Goal: Task Accomplishment & Management: Complete application form

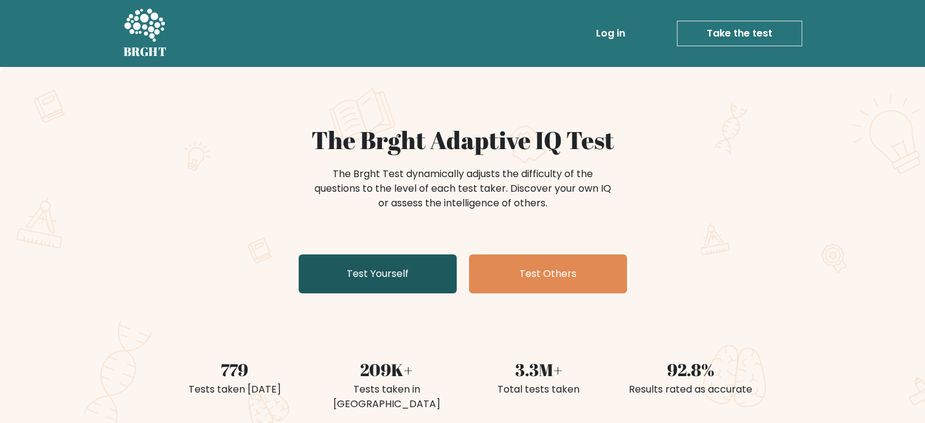
click at [385, 289] on link "Test Yourself" at bounding box center [378, 273] width 158 height 39
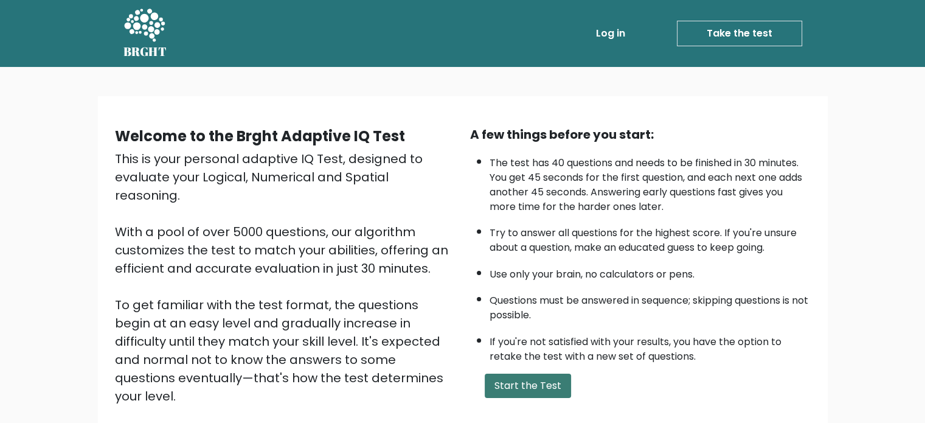
click at [540, 383] on button "Start the Test" at bounding box center [528, 386] width 86 height 24
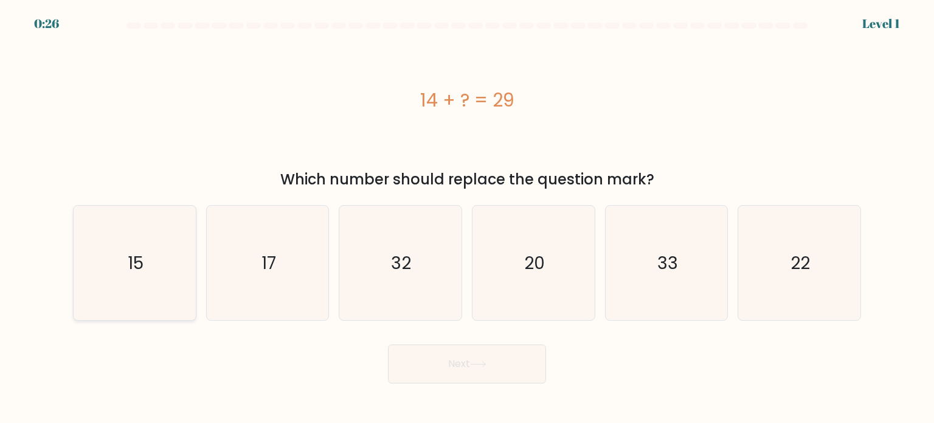
drag, startPoint x: 122, startPoint y: 276, endPoint x: 158, endPoint y: 279, distance: 36.0
click at [124, 276] on icon "15" at bounding box center [134, 263] width 114 height 114
click at [467, 218] on input "a. 15" at bounding box center [467, 215] width 1 height 6
radio input "true"
click at [508, 374] on button "Next" at bounding box center [467, 363] width 158 height 39
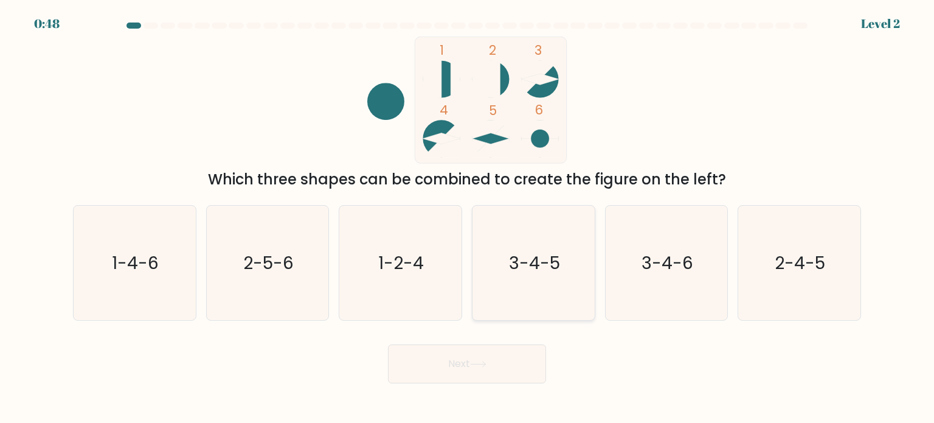
click at [562, 260] on icon "3-4-5" at bounding box center [533, 263] width 114 height 114
click at [468, 218] on input "d. 3-4-5" at bounding box center [467, 215] width 1 height 6
radio input "true"
click at [541, 368] on button "Next" at bounding box center [467, 363] width 158 height 39
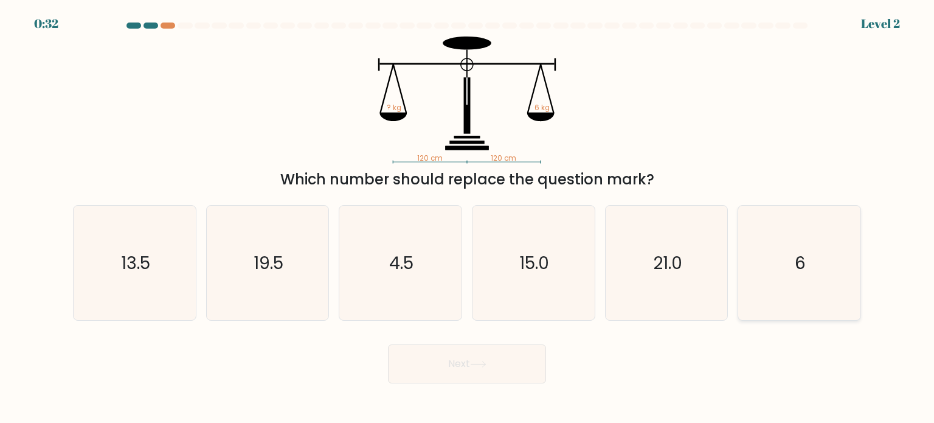
click at [788, 254] on icon "6" at bounding box center [799, 263] width 114 height 114
click at [468, 218] on input "f. 6" at bounding box center [467, 215] width 1 height 6
radio input "true"
click at [487, 367] on icon at bounding box center [478, 364] width 16 height 7
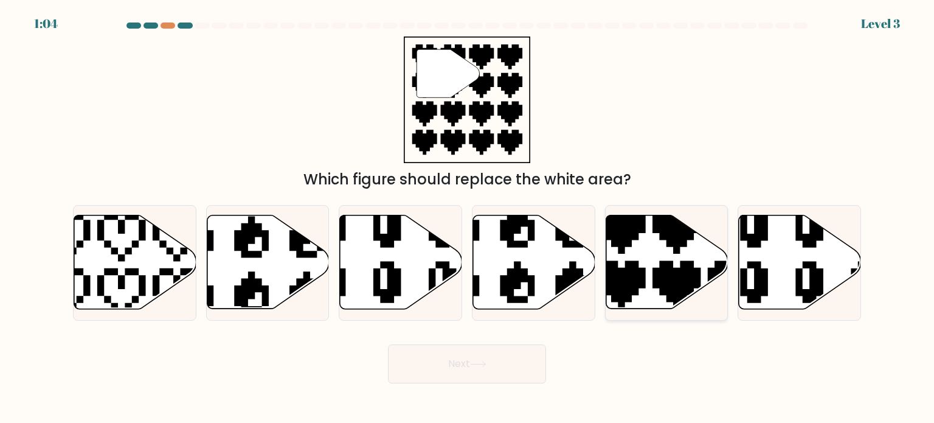
click at [660, 257] on icon at bounding box center [667, 262] width 122 height 94
click at [468, 218] on input "e." at bounding box center [467, 215] width 1 height 6
radio input "true"
click at [510, 372] on button "Next" at bounding box center [467, 363] width 158 height 39
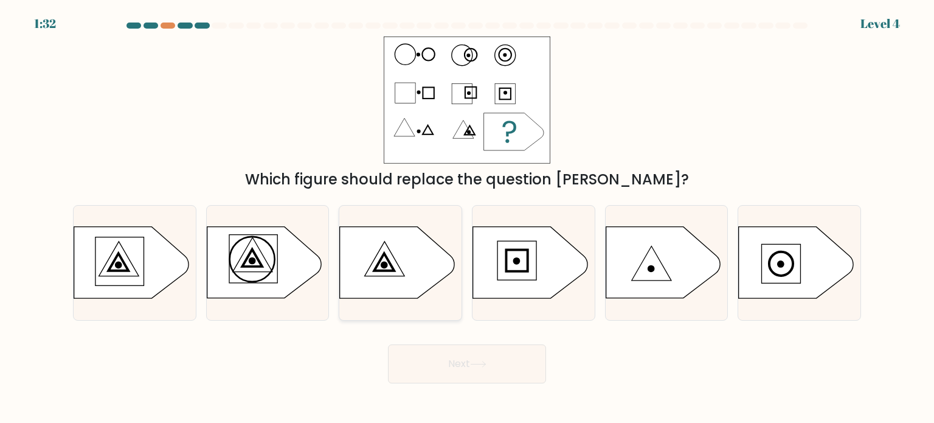
click at [390, 258] on icon at bounding box center [397, 262] width 114 height 71
click at [467, 218] on input "c." at bounding box center [467, 215] width 1 height 6
radio input "true"
click at [457, 369] on button "Next" at bounding box center [467, 363] width 158 height 39
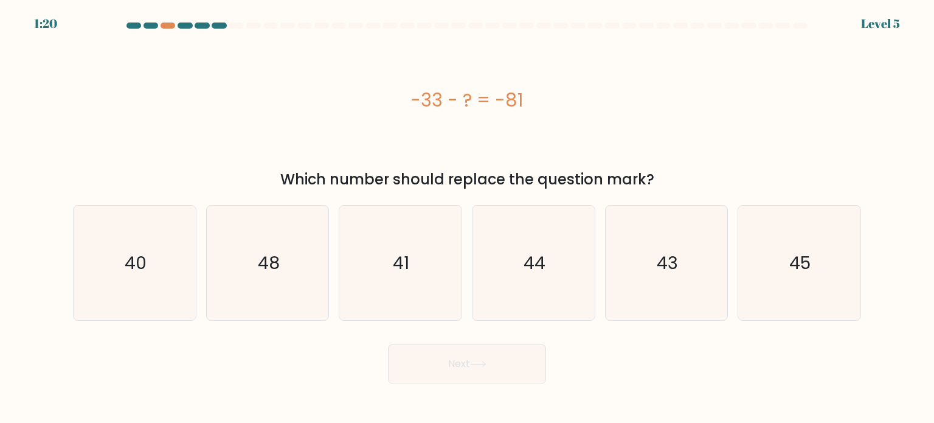
click at [871, 391] on body "1:20 Level 5 a." at bounding box center [467, 211] width 934 height 423
click at [265, 271] on text "48" at bounding box center [269, 262] width 22 height 24
click at [467, 218] on input "b. 48" at bounding box center [467, 215] width 1 height 6
radio input "true"
click at [489, 373] on button "Next" at bounding box center [467, 363] width 158 height 39
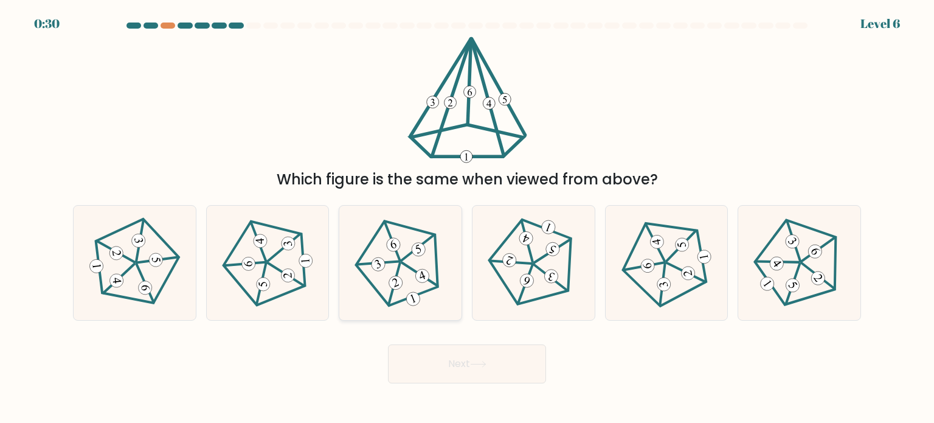
click at [437, 299] on icon at bounding box center [401, 263] width 92 height 92
click at [467, 218] on input "c." at bounding box center [467, 215] width 1 height 6
radio input "true"
click at [489, 370] on button "Next" at bounding box center [467, 363] width 158 height 39
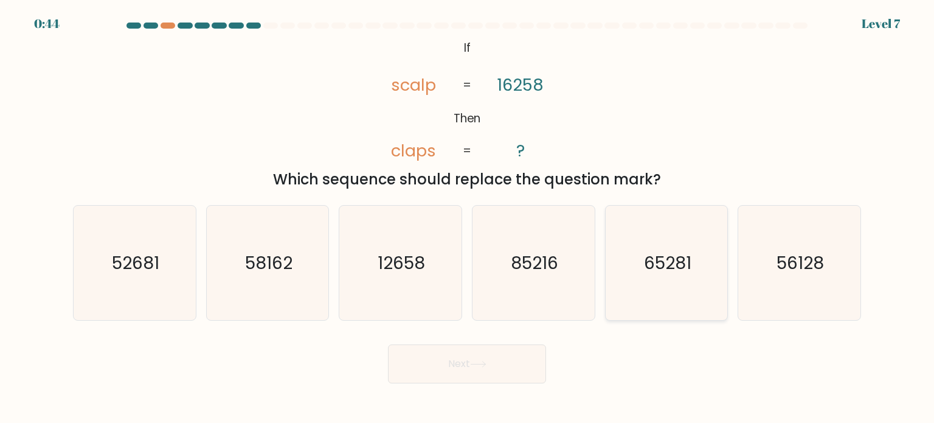
click at [661, 288] on icon "65281" at bounding box center [667, 263] width 114 height 114
click at [468, 218] on input "e. 65281" at bounding box center [467, 215] width 1 height 6
radio input "true"
click at [475, 379] on button "Next" at bounding box center [467, 363] width 158 height 39
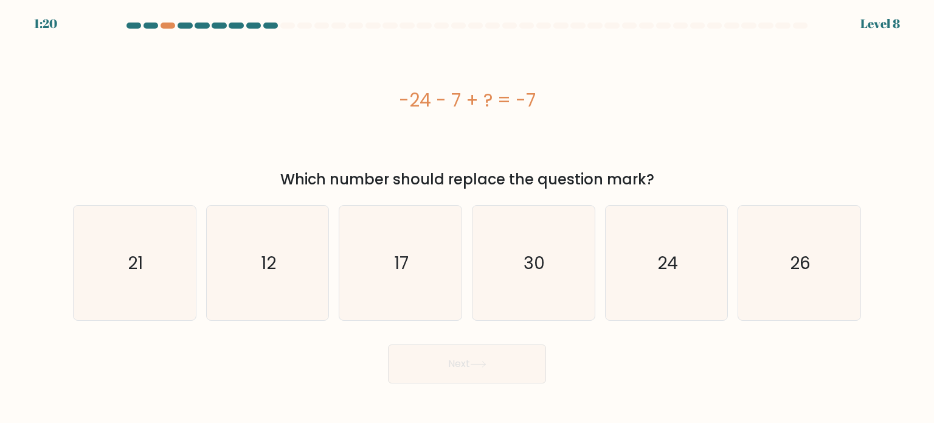
drag, startPoint x: 392, startPoint y: 98, endPoint x: 549, endPoint y: 109, distance: 157.3
click at [549, 109] on div "-24 - 7 + ? = -7" at bounding box center [467, 99] width 788 height 27
copy div "-24 - 7 + ? = -7"
click at [693, 255] on icon "24" at bounding box center [667, 263] width 114 height 114
click at [468, 218] on input "e. 24" at bounding box center [467, 215] width 1 height 6
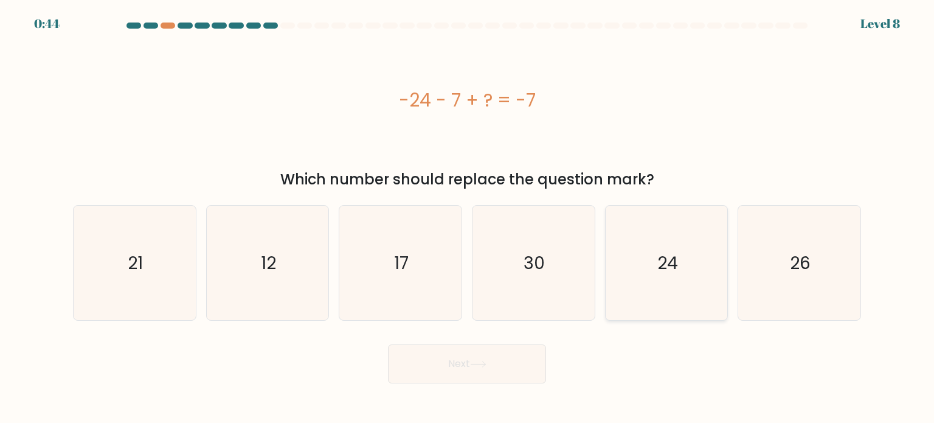
radio input "true"
click at [492, 383] on body "0:44 Level 8 a." at bounding box center [467, 211] width 934 height 423
click at [486, 369] on button "Next" at bounding box center [467, 363] width 158 height 39
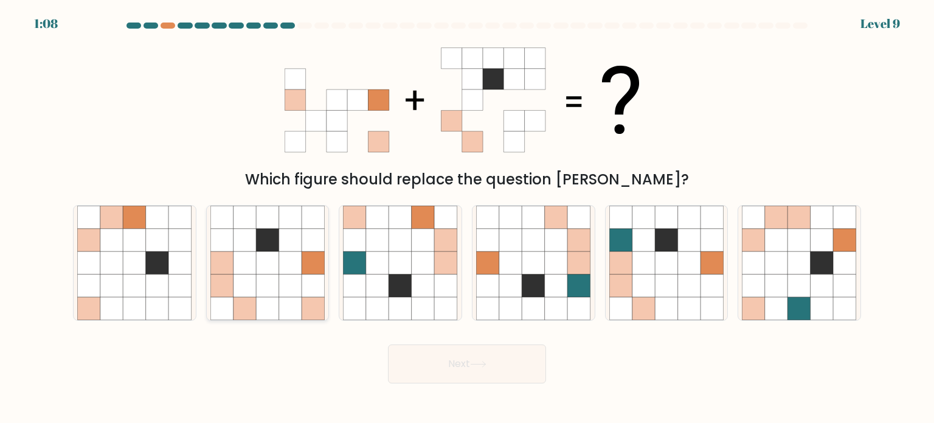
click at [247, 273] on icon at bounding box center [245, 262] width 23 height 23
click at [467, 218] on input "b." at bounding box center [467, 215] width 1 height 6
radio input "true"
click at [475, 361] on icon at bounding box center [478, 364] width 16 height 7
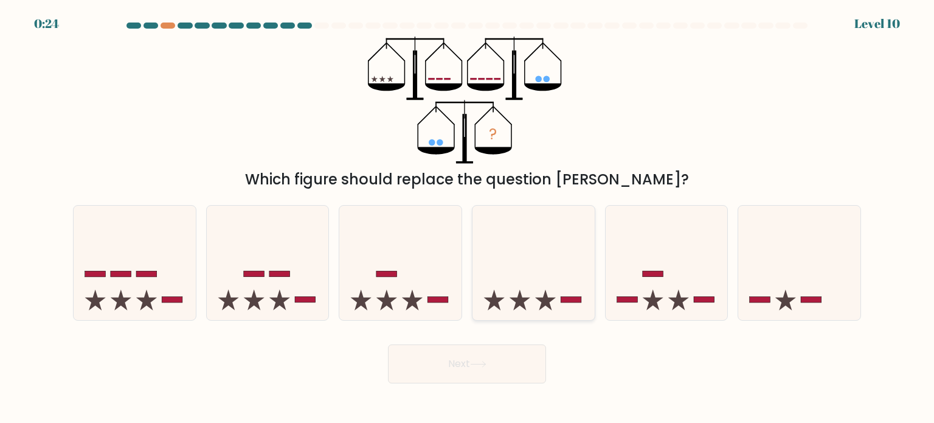
click at [520, 294] on icon at bounding box center [520, 300] width 21 height 21
click at [468, 218] on input "d." at bounding box center [467, 215] width 1 height 6
radio input "true"
click at [514, 376] on button "Next" at bounding box center [467, 363] width 158 height 39
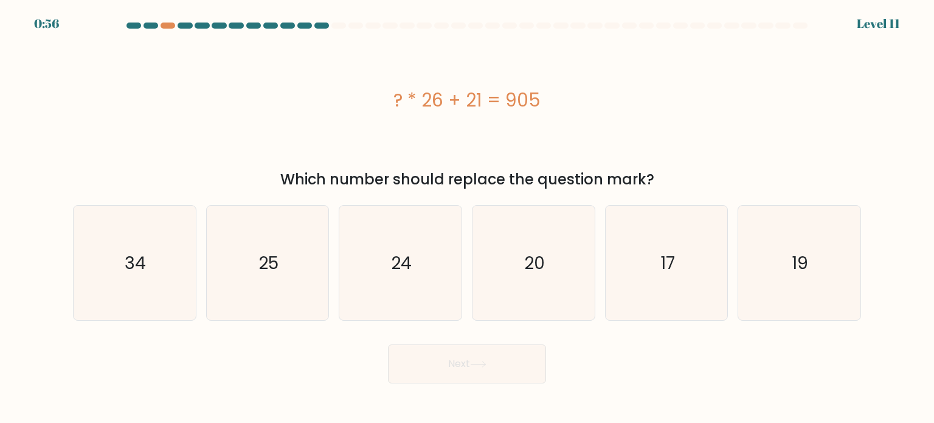
drag, startPoint x: 549, startPoint y: 103, endPoint x: 394, endPoint y: 102, distance: 155.1
click at [394, 102] on div "? * 26 + 21 = 905" at bounding box center [467, 99] width 788 height 27
copy div "? * 26 + 21 = 905"
click at [143, 228] on icon "34" at bounding box center [134, 263] width 114 height 114
click at [467, 218] on input "a. 34" at bounding box center [467, 215] width 1 height 6
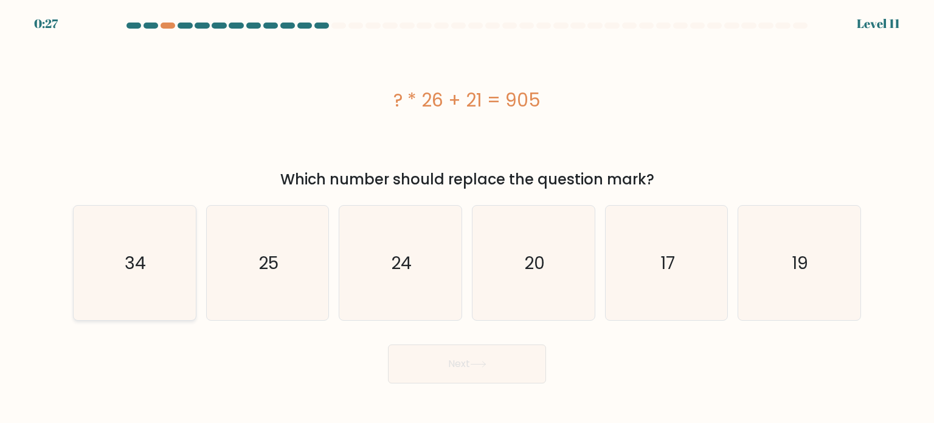
radio input "true"
click at [459, 369] on button "Next" at bounding box center [467, 363] width 158 height 39
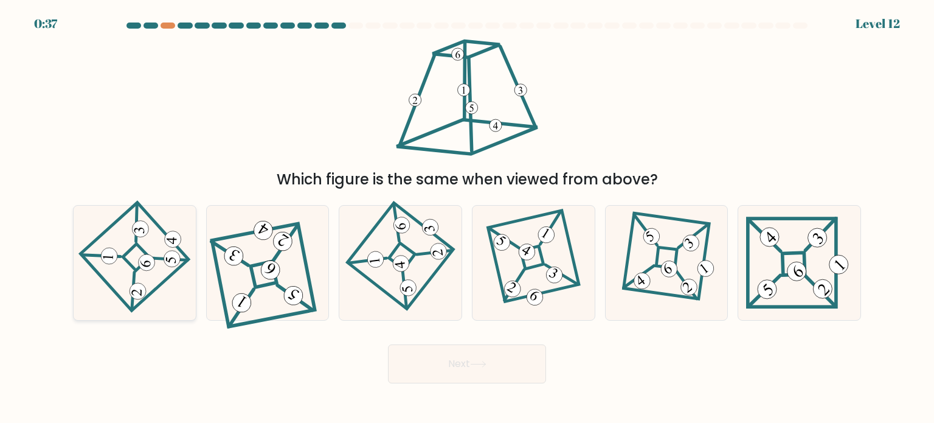
click at [115, 240] on icon at bounding box center [135, 263] width 80 height 92
click at [467, 218] on input "a." at bounding box center [467, 215] width 1 height 6
radio input "true"
click at [502, 364] on button "Next" at bounding box center [467, 363] width 158 height 39
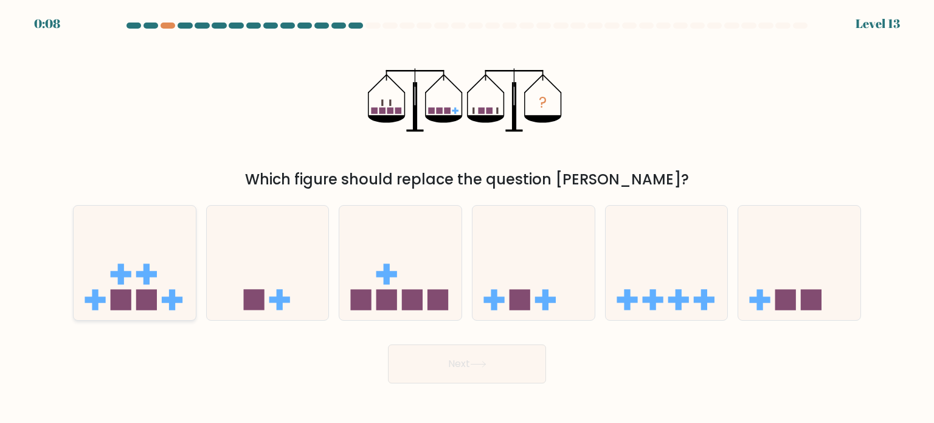
click at [130, 259] on icon at bounding box center [135, 262] width 122 height 101
click at [467, 218] on input "a." at bounding box center [467, 215] width 1 height 6
radio input "true"
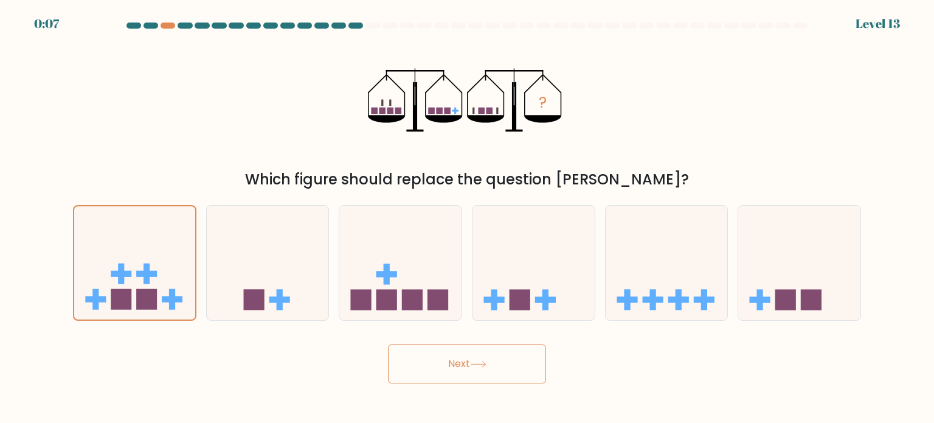
click at [497, 372] on button "Next" at bounding box center [467, 363] width 158 height 39
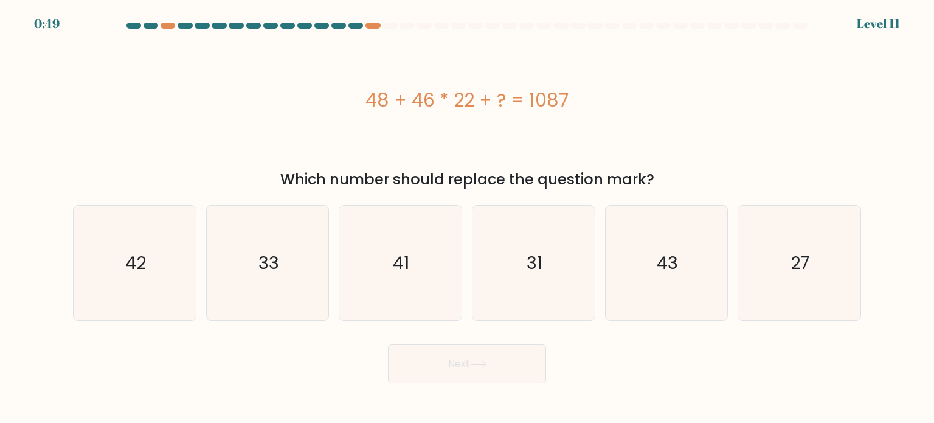
drag, startPoint x: 367, startPoint y: 97, endPoint x: 578, endPoint y: 79, distance: 211.2
click at [578, 79] on div "48 + 46 * 22 + ? = 1087" at bounding box center [467, 99] width 788 height 127
copy div "48 + 46 * 22 + ? = 1087"
click at [782, 273] on icon "27" at bounding box center [799, 263] width 114 height 114
click at [468, 218] on input "f. 27" at bounding box center [467, 215] width 1 height 6
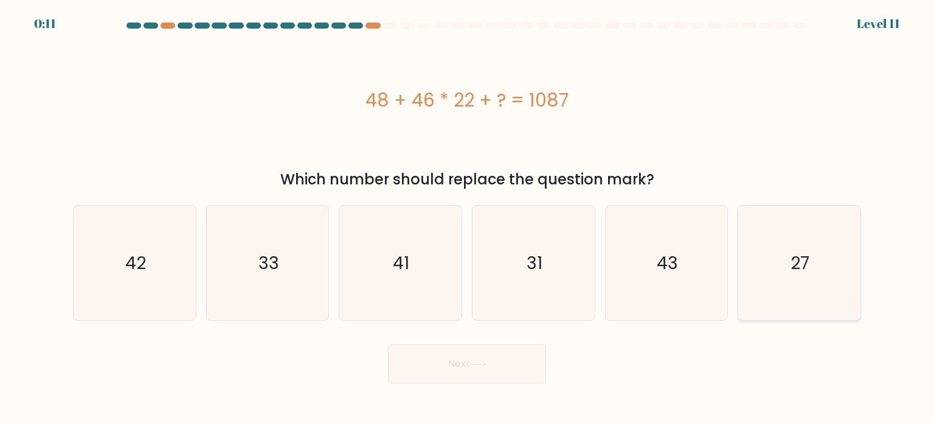
radio input "true"
click at [461, 369] on button "Next" at bounding box center [467, 363] width 158 height 39
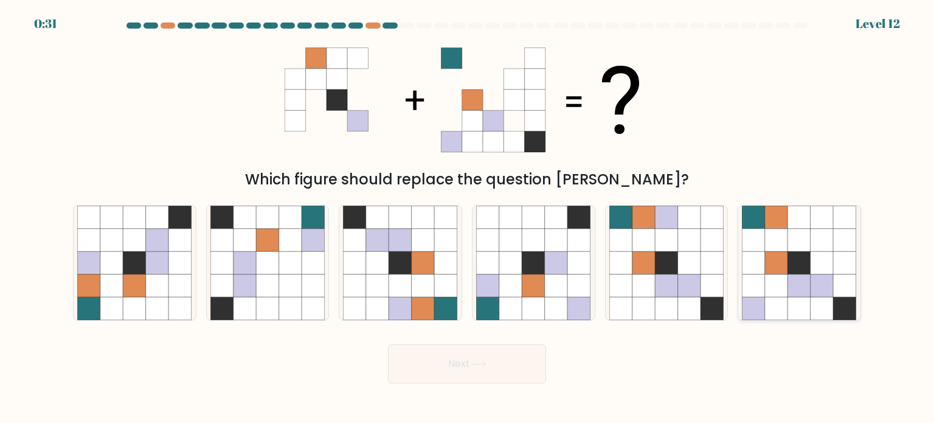
click at [807, 245] on icon at bounding box center [799, 239] width 23 height 23
click at [468, 218] on input "f." at bounding box center [467, 215] width 1 height 6
radio input "true"
click at [499, 364] on button "Next" at bounding box center [467, 363] width 158 height 39
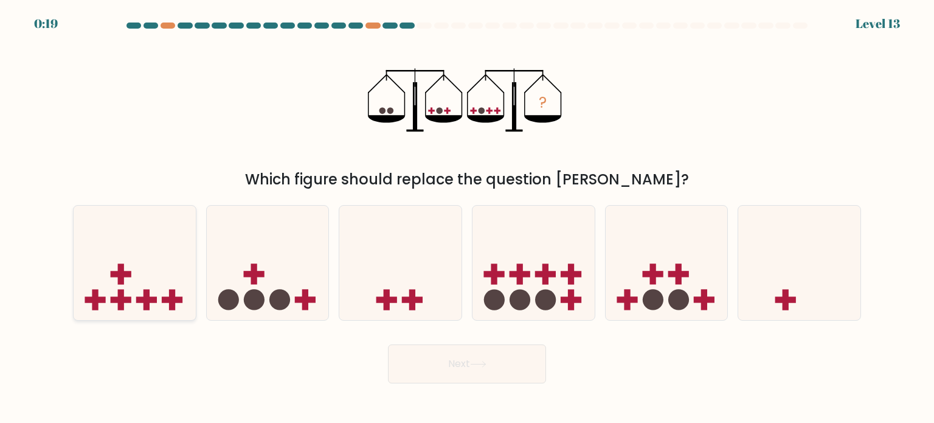
click at [155, 238] on icon at bounding box center [135, 262] width 122 height 101
click at [467, 218] on input "a." at bounding box center [467, 215] width 1 height 6
radio input "true"
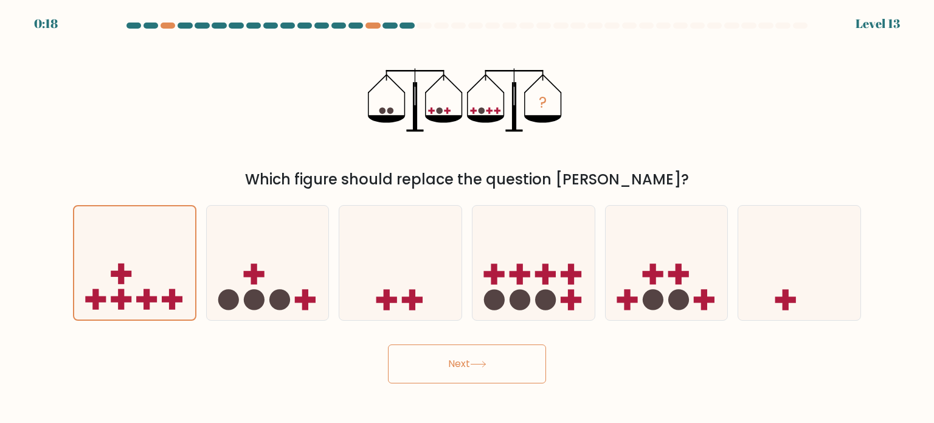
click at [484, 369] on button "Next" at bounding box center [467, 363] width 158 height 39
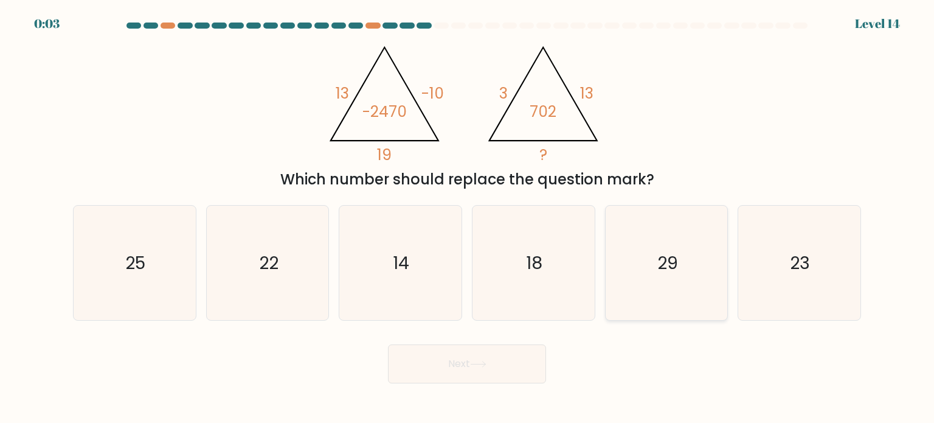
click at [658, 257] on text "29" at bounding box center [668, 262] width 21 height 24
click at [468, 218] on input "e. 29" at bounding box center [467, 215] width 1 height 6
radio input "true"
click at [513, 372] on button "Next" at bounding box center [467, 363] width 158 height 39
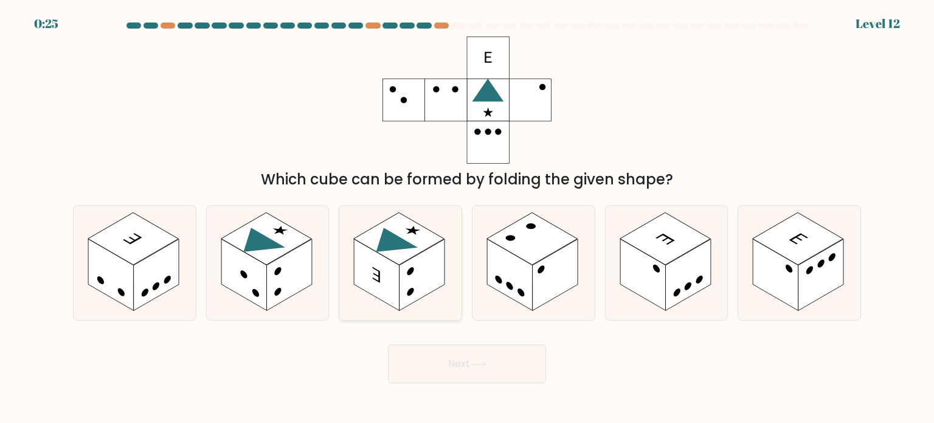
click at [388, 273] on rect at bounding box center [378, 274] width 46 height 72
click at [467, 218] on input "c." at bounding box center [467, 215] width 1 height 6
radio input "true"
click at [542, 351] on button "Next" at bounding box center [467, 363] width 158 height 39
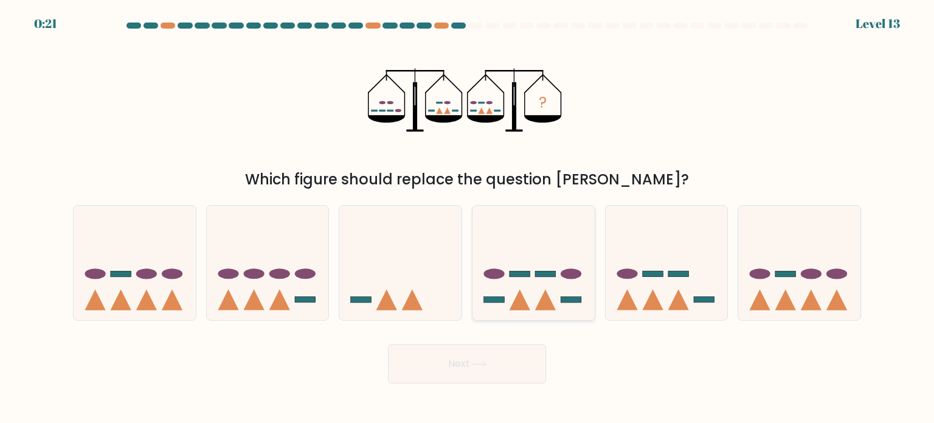
click at [565, 268] on icon at bounding box center [534, 262] width 122 height 101
click at [468, 218] on input "d." at bounding box center [467, 215] width 1 height 6
radio input "true"
click at [532, 363] on button "Next" at bounding box center [467, 363] width 158 height 39
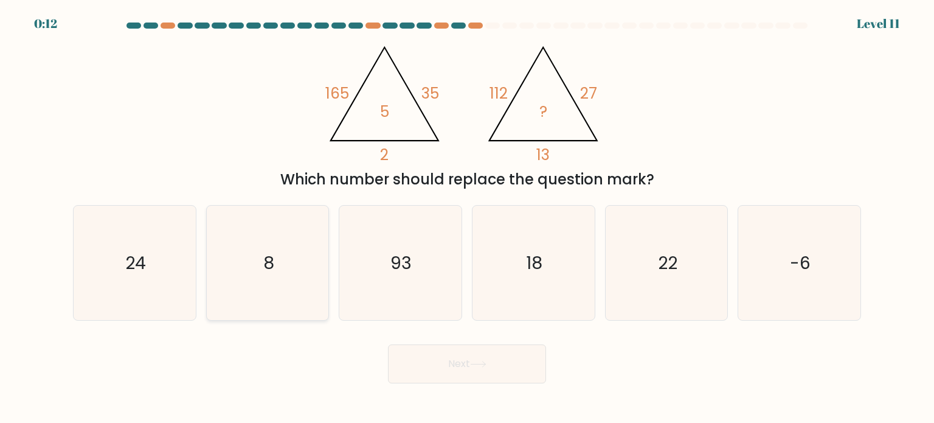
click at [290, 243] on icon "8" at bounding box center [267, 263] width 114 height 114
click at [467, 218] on input "b. 8" at bounding box center [467, 215] width 1 height 6
radio input "true"
click at [457, 370] on button "Next" at bounding box center [467, 363] width 158 height 39
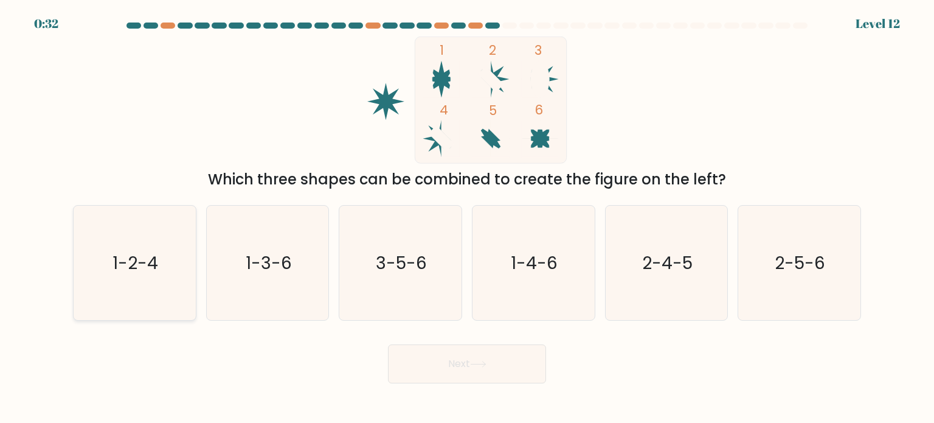
click at [88, 257] on icon "1-2-4" at bounding box center [134, 263] width 114 height 114
click at [467, 218] on input "a. 1-2-4" at bounding box center [467, 215] width 1 height 6
radio input "true"
click at [462, 360] on button "Next" at bounding box center [467, 363] width 158 height 39
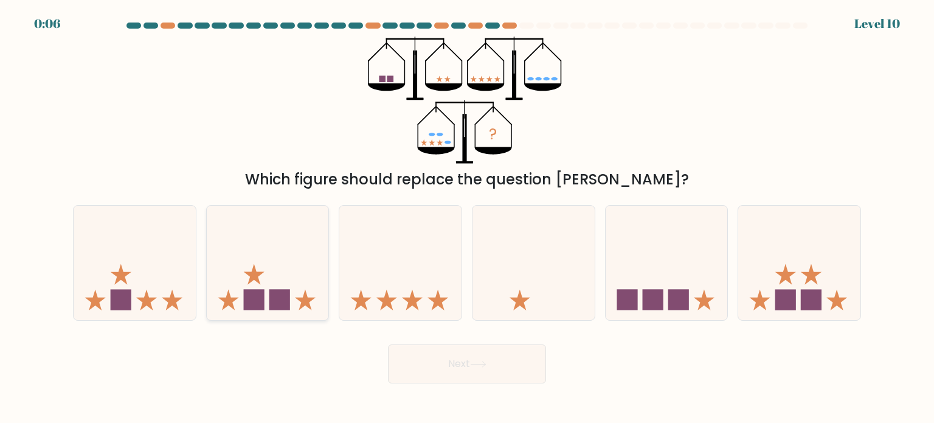
click at [311, 310] on icon at bounding box center [268, 262] width 122 height 101
click at [467, 218] on input "b." at bounding box center [467, 215] width 1 height 6
radio input "true"
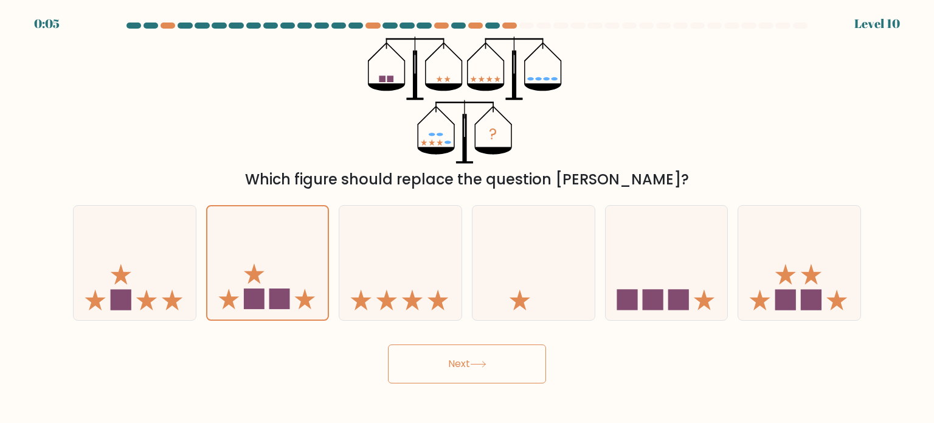
click at [459, 369] on button "Next" at bounding box center [467, 363] width 158 height 39
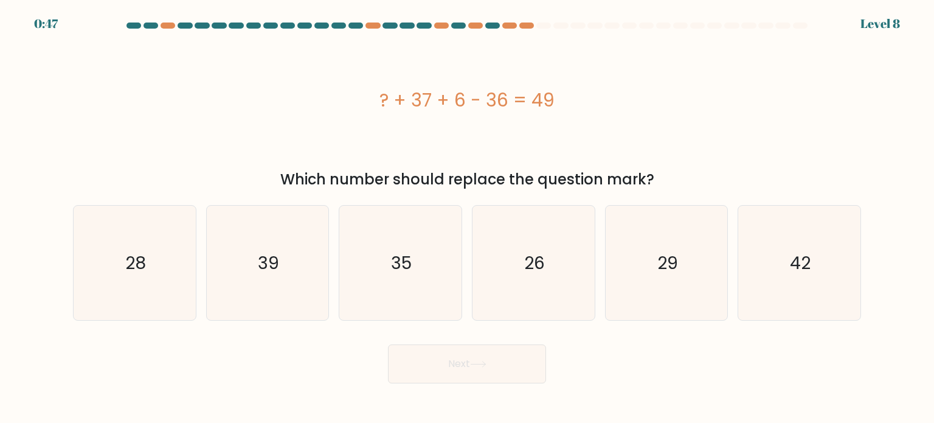
drag, startPoint x: 359, startPoint y: 96, endPoint x: 613, endPoint y: 89, distance: 253.8
click at [613, 89] on div "? + 37 + 6 - 36 = 49" at bounding box center [467, 99] width 788 height 27
copy div "? + 37 + 6 - 36 = 49"
click at [764, 269] on icon "42" at bounding box center [799, 263] width 114 height 114
click at [468, 218] on input "f. 42" at bounding box center [467, 215] width 1 height 6
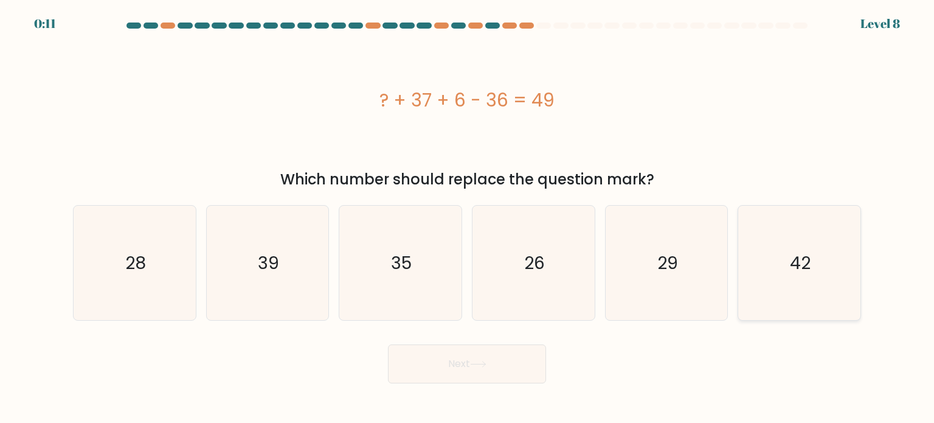
radio input "true"
click at [494, 367] on button "Next" at bounding box center [467, 363] width 158 height 39
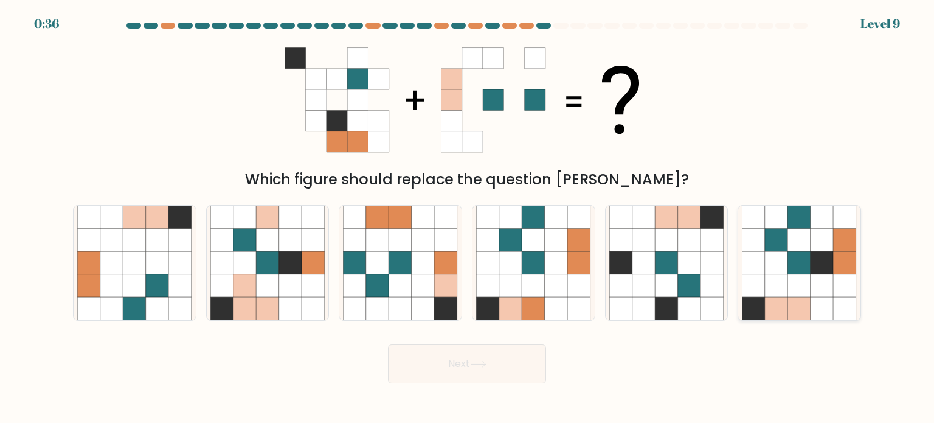
click at [788, 308] on icon at bounding box center [799, 308] width 23 height 23
click at [468, 218] on input "f." at bounding box center [467, 215] width 1 height 6
radio input "true"
click at [545, 356] on button "Next" at bounding box center [467, 363] width 158 height 39
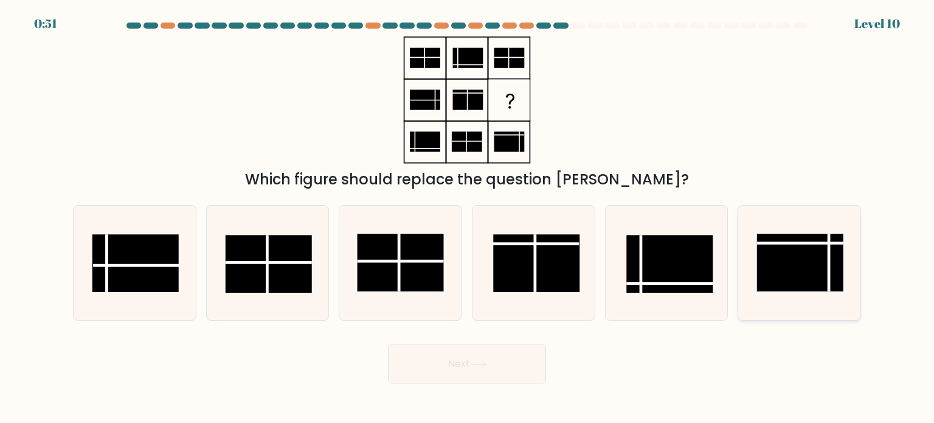
click at [810, 277] on rect at bounding box center [800, 263] width 86 height 58
click at [468, 218] on input "f." at bounding box center [467, 215] width 1 height 6
radio input "true"
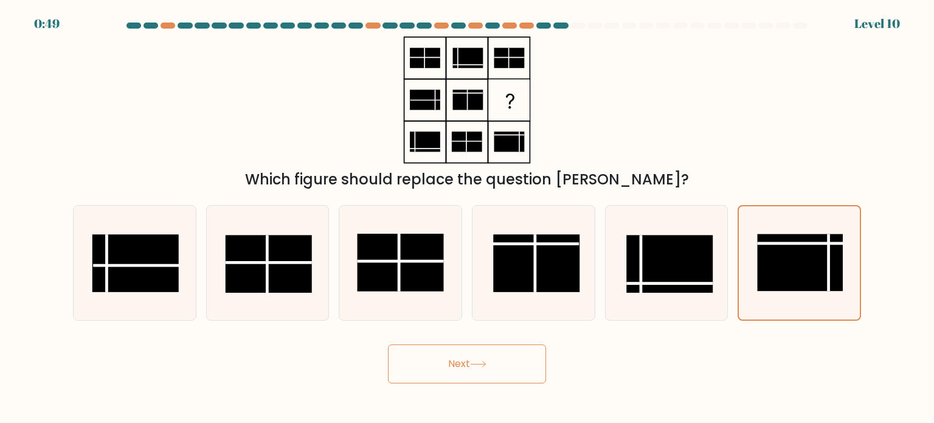
click at [511, 374] on button "Next" at bounding box center [467, 363] width 158 height 39
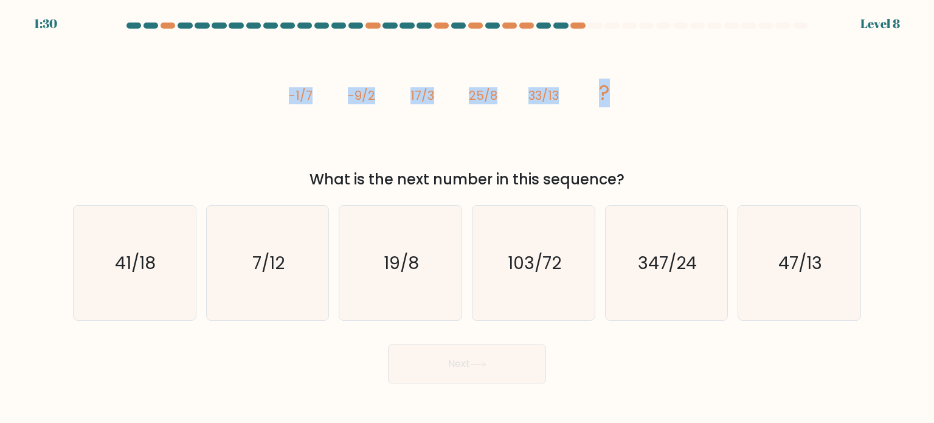
drag, startPoint x: 274, startPoint y: 86, endPoint x: 642, endPoint y: 111, distance: 368.9
click at [642, 111] on div "image/svg+xml -1/7 -9/2 17/3 25/8 33/13 ? What is the next number in this seque…" at bounding box center [467, 113] width 803 height 154
copy g "-1/7 -9/2 17/3 25/8 33/13 ?"
click at [732, 118] on div "image/svg+xml -1/7 -9/2 17/3 25/8 33/13 ? What is the next number in this seque…" at bounding box center [467, 113] width 803 height 154
click at [411, 249] on icon "19/8" at bounding box center [400, 263] width 114 height 114
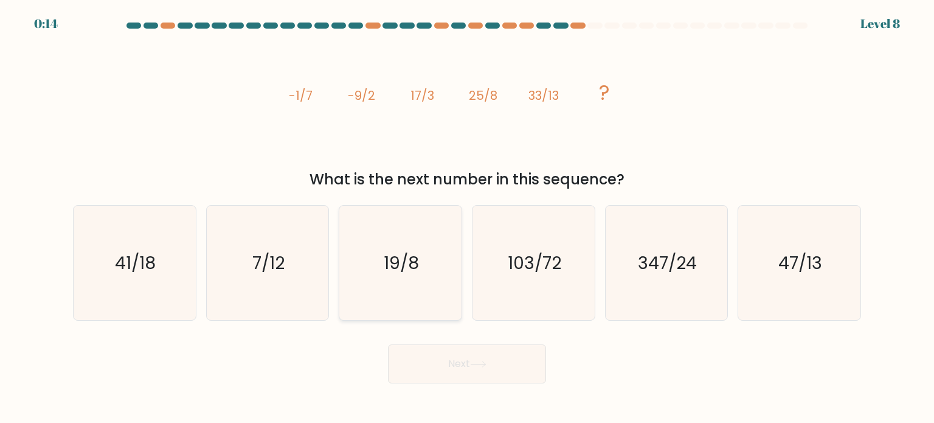
click at [467, 218] on input "c. 19/8" at bounding box center [467, 215] width 1 height 6
radio input "true"
click at [492, 361] on button "Next" at bounding box center [467, 363] width 158 height 39
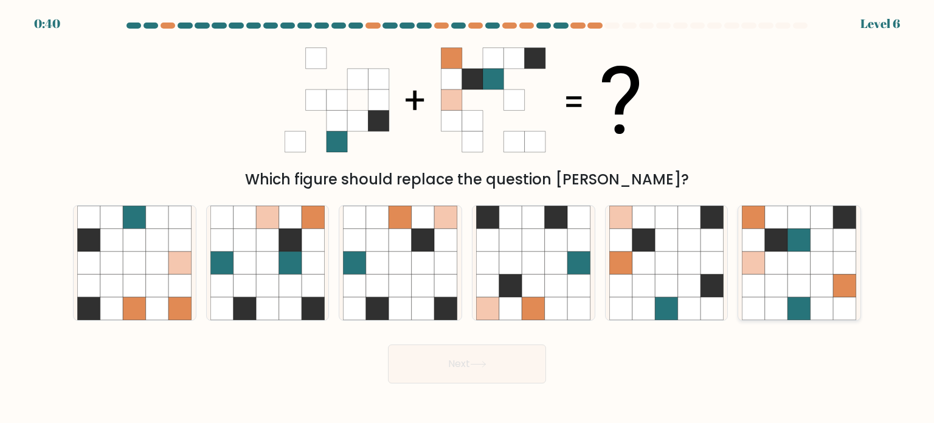
click at [775, 236] on icon at bounding box center [776, 239] width 23 height 23
click at [468, 218] on input "f." at bounding box center [467, 215] width 1 height 6
radio input "true"
click at [515, 363] on button "Next" at bounding box center [467, 363] width 158 height 39
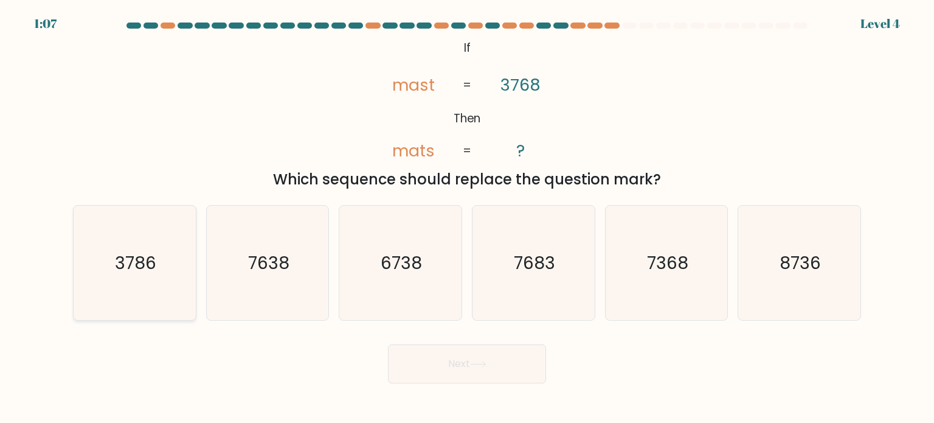
click at [158, 265] on icon "3786" at bounding box center [134, 263] width 114 height 114
click at [467, 218] on input "a. 3786" at bounding box center [467, 215] width 1 height 6
radio input "true"
click at [425, 373] on button "Next" at bounding box center [467, 363] width 158 height 39
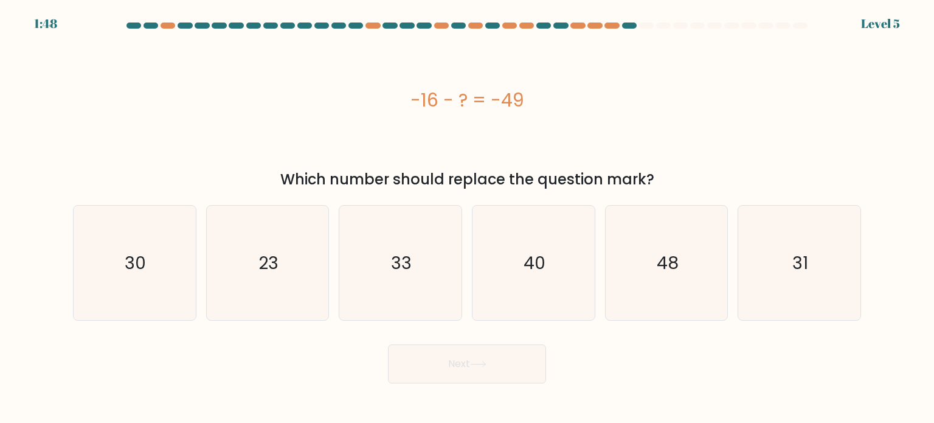
drag, startPoint x: 547, startPoint y: 111, endPoint x: 414, endPoint y: 109, distance: 133.2
click at [414, 109] on div "-16 - ? = -49" at bounding box center [467, 99] width 788 height 27
copy div "-16 - ? = -49"
click at [827, 129] on div "-16 - ? = -49" at bounding box center [467, 99] width 788 height 127
click at [395, 224] on icon "33" at bounding box center [400, 263] width 114 height 114
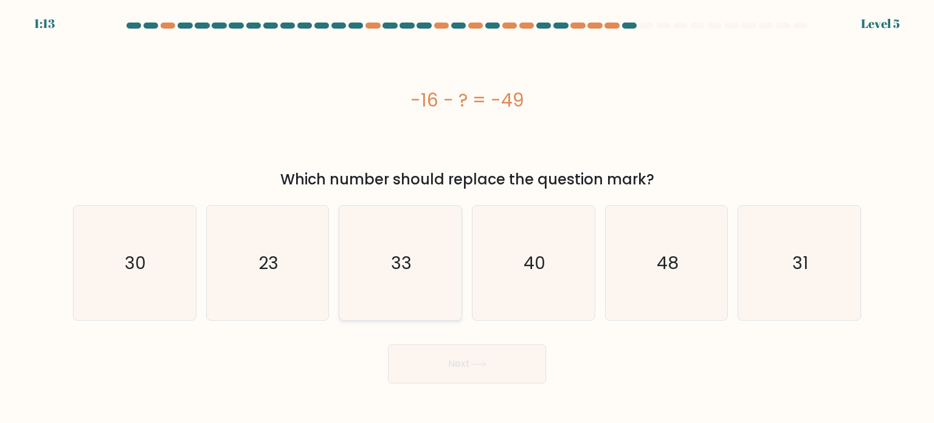
click at [467, 218] on input "c. 33" at bounding box center [467, 215] width 1 height 6
radio input "true"
click at [470, 362] on button "Next" at bounding box center [467, 363] width 158 height 39
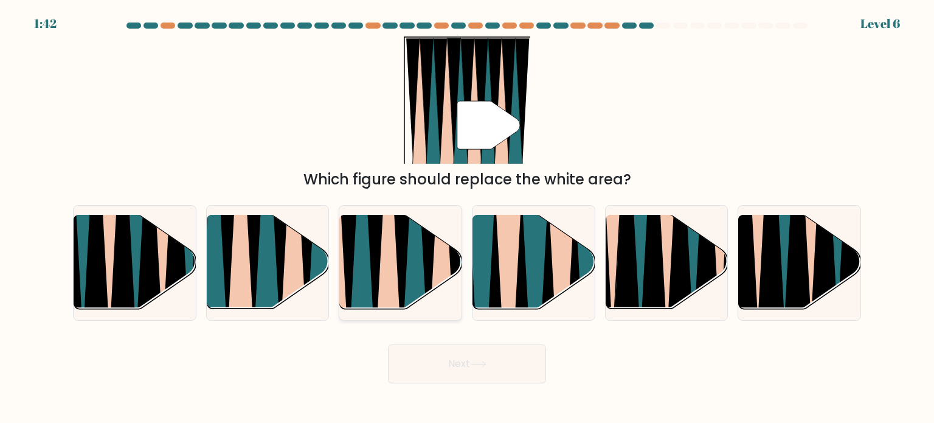
drag, startPoint x: 265, startPoint y: 277, endPoint x: 351, endPoint y: 312, distance: 92.7
click at [265, 277] on icon at bounding box center [266, 216] width 27 height 245
click at [467, 218] on input "b." at bounding box center [467, 215] width 1 height 6
radio input "true"
click at [507, 378] on button "Next" at bounding box center [467, 363] width 158 height 39
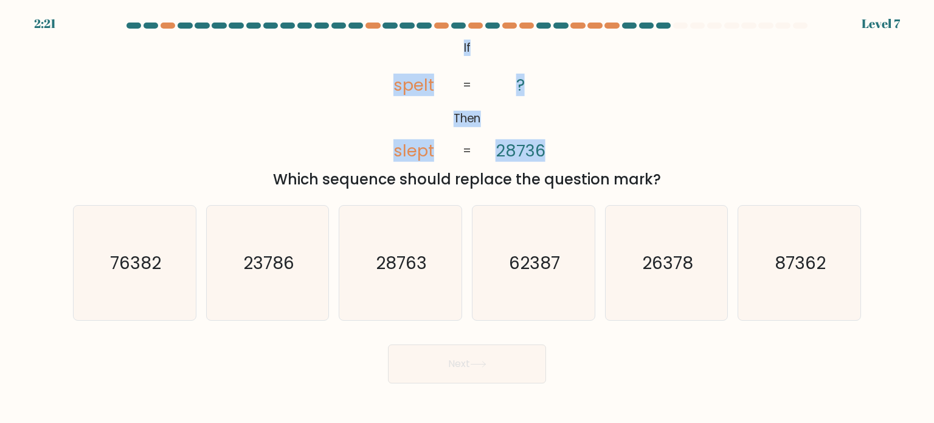
drag, startPoint x: 572, startPoint y: 155, endPoint x: 387, endPoint y: 26, distance: 226.0
click at [387, 26] on form "If ?" at bounding box center [467, 203] width 934 height 361
copy form "@import url('https://fonts.googleapis.com/css?family=Abril+Fatface:400,100,100i…"
click at [648, 120] on div "@import url('https://fonts.googleapis.com/css?family=Abril+Fatface:400,100,100i…" at bounding box center [467, 113] width 803 height 154
click at [527, 155] on tspan "28736" at bounding box center [521, 150] width 50 height 23
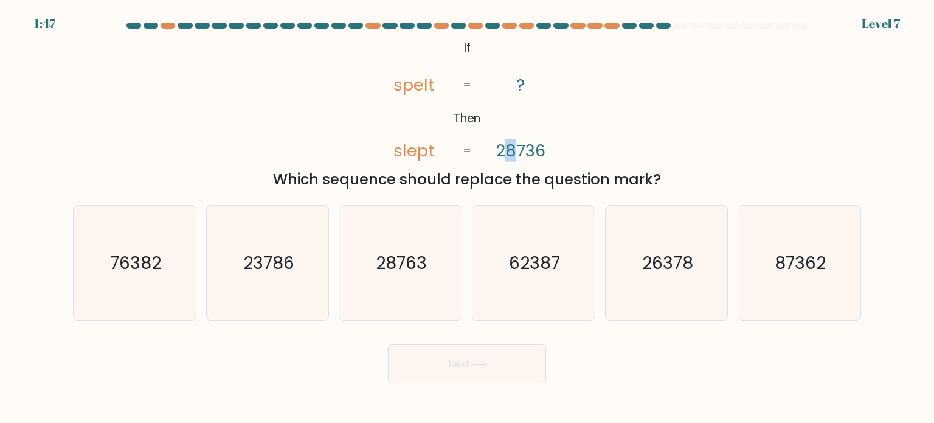
drag, startPoint x: 513, startPoint y: 150, endPoint x: 502, endPoint y: 150, distance: 10.9
click at [502, 150] on tspan "28736" at bounding box center [521, 150] width 50 height 23
click at [542, 189] on div "Which sequence should replace the question mark?" at bounding box center [467, 180] width 774 height 22
click at [273, 294] on icon "23786" at bounding box center [267, 263] width 114 height 114
click at [467, 218] on input "b. 23786" at bounding box center [467, 215] width 1 height 6
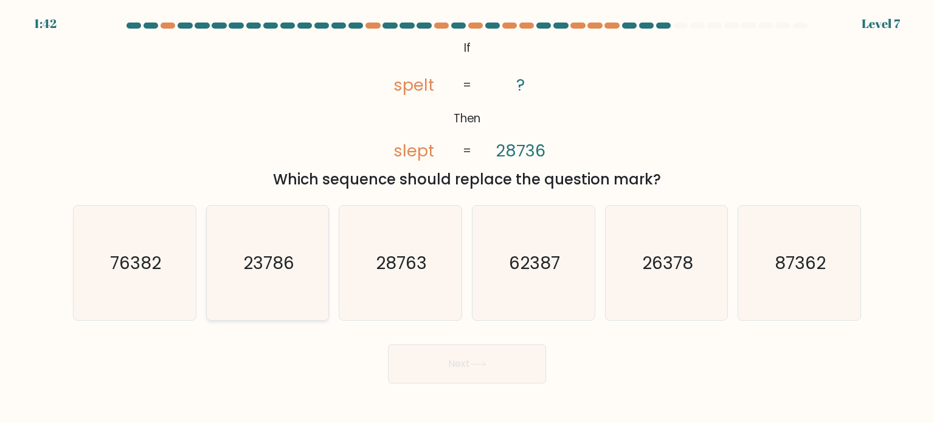
radio input "true"
click at [472, 370] on button "Next" at bounding box center [467, 363] width 158 height 39
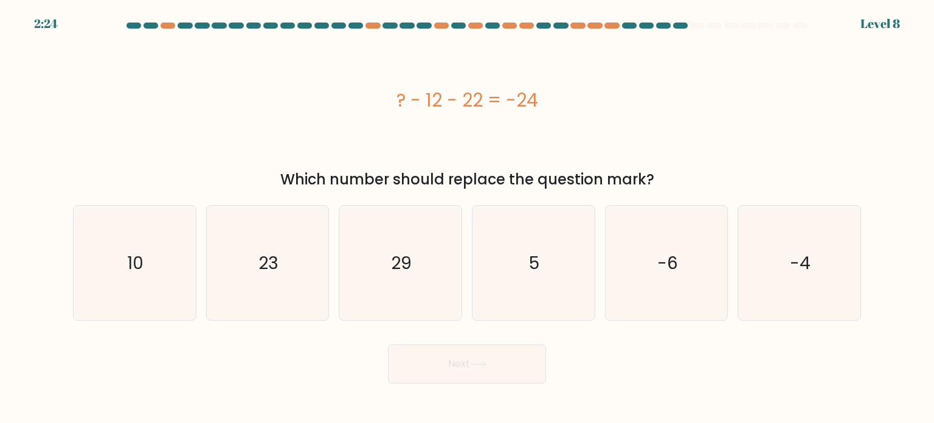
drag, startPoint x: 579, startPoint y: 87, endPoint x: 352, endPoint y: 103, distance: 227.5
click at [352, 103] on div "? - 12 - 22 = -24" at bounding box center [467, 99] width 788 height 27
copy div "? - 12 - 22 = -24"
click at [170, 234] on icon "10" at bounding box center [134, 263] width 114 height 114
click at [467, 218] on input "a. 10" at bounding box center [467, 215] width 1 height 6
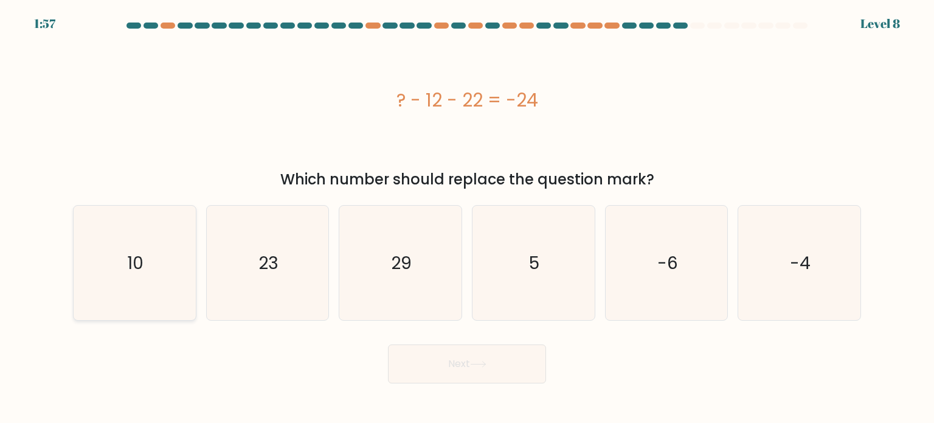
radio input "true"
click at [492, 357] on button "Next" at bounding box center [467, 363] width 158 height 39
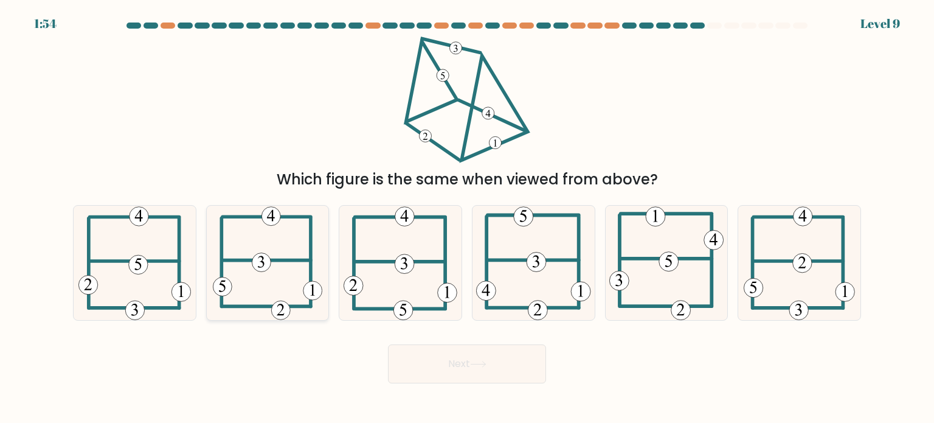
click at [287, 269] on icon at bounding box center [268, 263] width 110 height 114
click at [467, 218] on input "b." at bounding box center [467, 215] width 1 height 6
radio input "true"
click at [496, 374] on button "Next" at bounding box center [467, 363] width 158 height 39
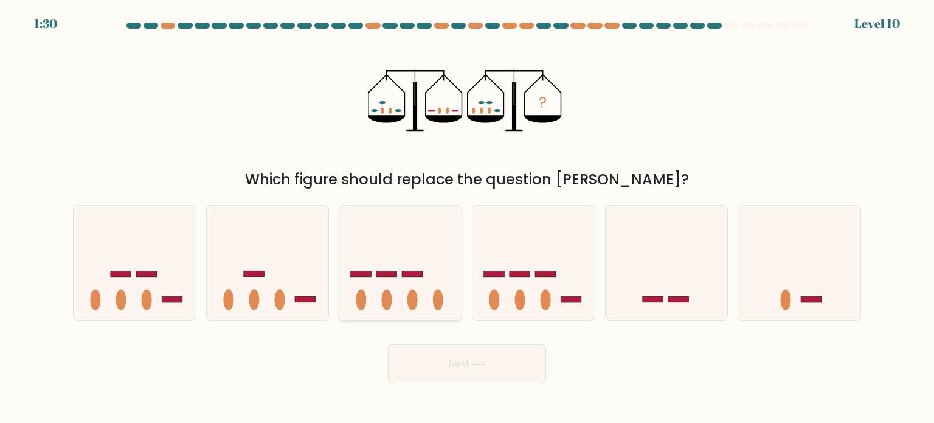
click at [408, 276] on rect at bounding box center [413, 274] width 21 height 6
click at [467, 218] on input "c." at bounding box center [467, 215] width 1 height 6
radio input "true"
click at [497, 380] on button "Next" at bounding box center [467, 363] width 158 height 39
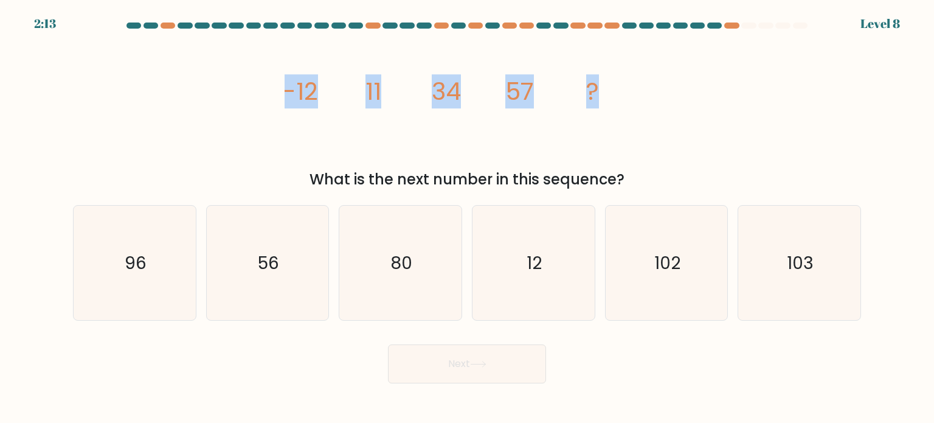
drag, startPoint x: 272, startPoint y: 90, endPoint x: 623, endPoint y: 105, distance: 351.3
click at [623, 105] on div "image/svg+xml -12 11 34 57 ? What is the next number in this sequence?" at bounding box center [467, 113] width 803 height 154
copy g "-12 11 34 57 ?"
click at [689, 111] on div "image/svg+xml -12 11 34 57 ? What is the next number in this sequence?" at bounding box center [467, 113] width 803 height 154
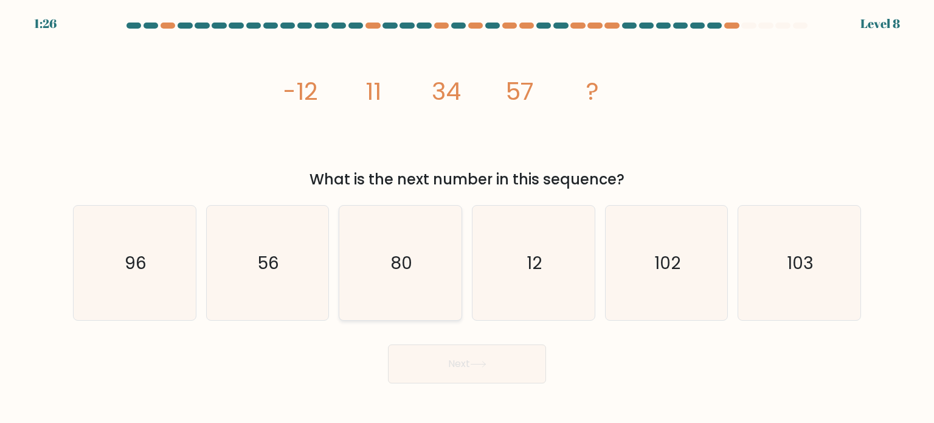
click at [412, 226] on icon "80" at bounding box center [400, 263] width 114 height 114
click at [467, 218] on input "c. 80" at bounding box center [467, 215] width 1 height 6
radio input "true"
click at [465, 373] on button "Next" at bounding box center [467, 363] width 158 height 39
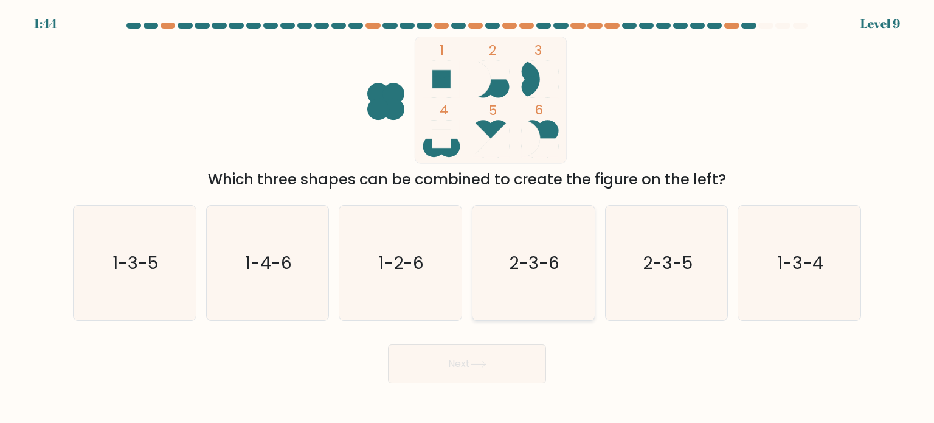
drag, startPoint x: 513, startPoint y: 280, endPoint x: 497, endPoint y: 304, distance: 28.9
click at [513, 280] on icon "2-3-6" at bounding box center [533, 263] width 114 height 114
click at [468, 218] on input "d. 2-3-6" at bounding box center [467, 215] width 1 height 6
radio input "true"
click at [447, 363] on button "Next" at bounding box center [467, 363] width 158 height 39
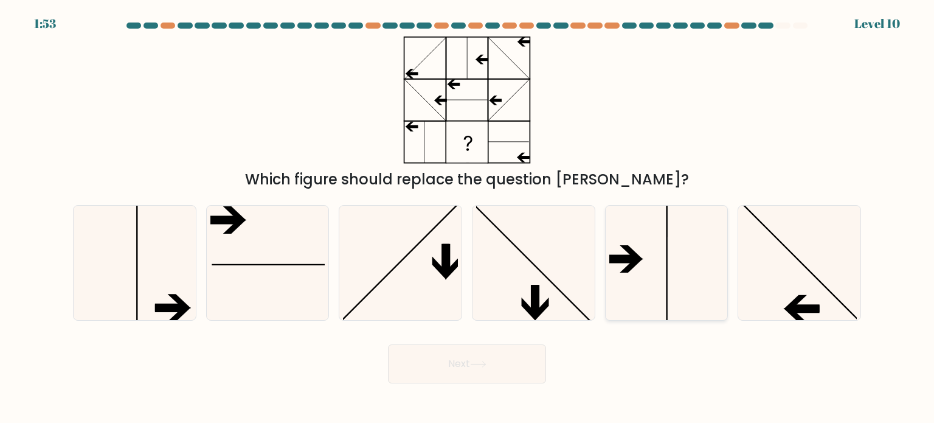
click at [680, 235] on icon at bounding box center [667, 263] width 114 height 114
click at [468, 218] on input "e." at bounding box center [467, 215] width 1 height 6
radio input "true"
click at [499, 369] on button "Next" at bounding box center [467, 363] width 158 height 39
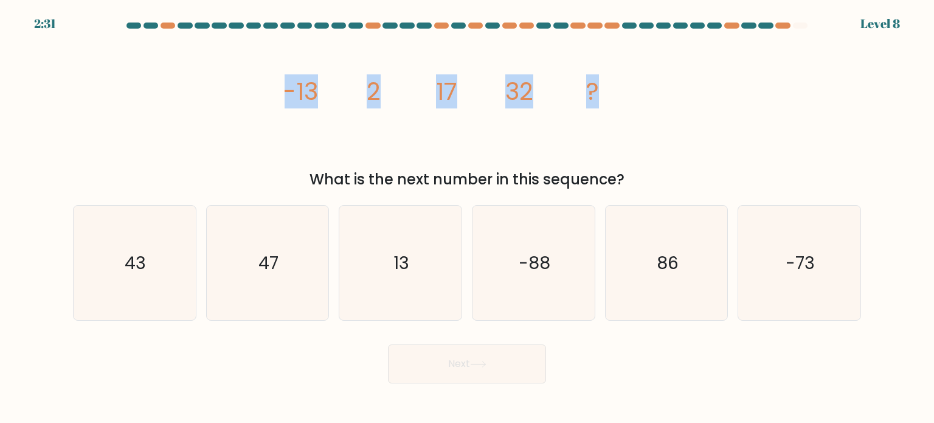
drag, startPoint x: 634, startPoint y: 82, endPoint x: 215, endPoint y: 91, distance: 419.2
click at [215, 91] on div "image/svg+xml -13 2 17 32 ? What is the next number in this sequence?" at bounding box center [467, 113] width 803 height 154
copy g "-13 2 17 32 ?"
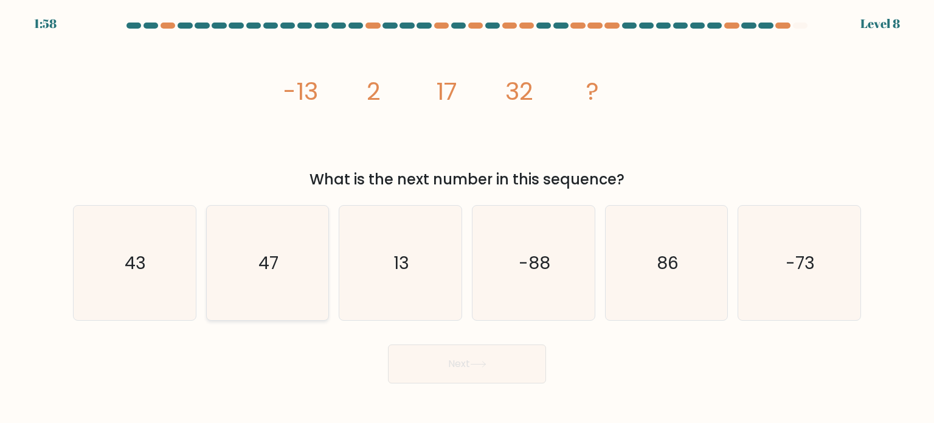
click at [273, 272] on text "47" at bounding box center [269, 262] width 20 height 24
click at [467, 218] on input "b. 47" at bounding box center [467, 215] width 1 height 6
radio input "true"
click at [436, 355] on button "Next" at bounding box center [467, 363] width 158 height 39
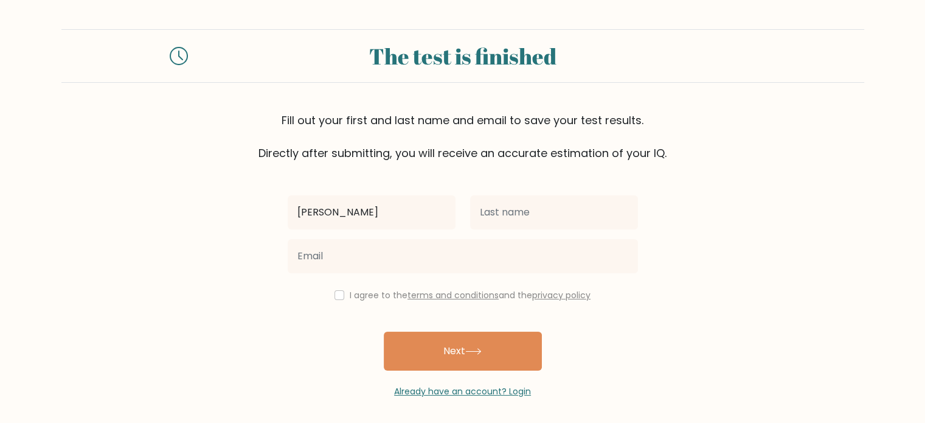
type input "Andee"
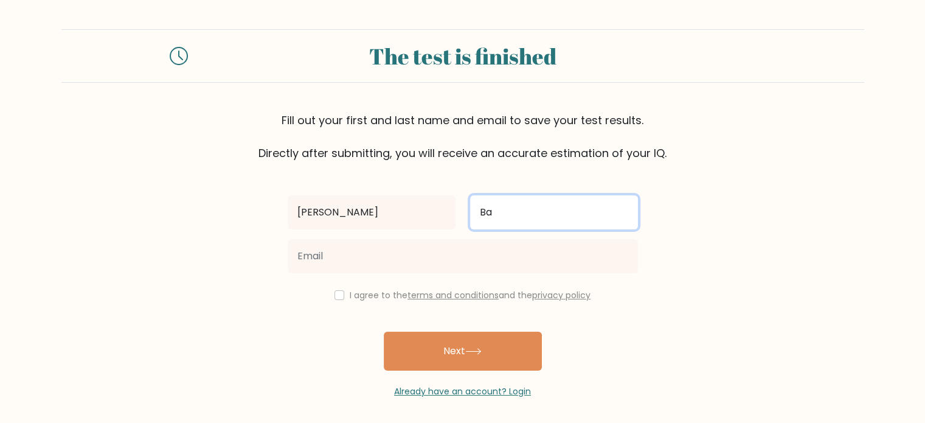
type input "Balguma"
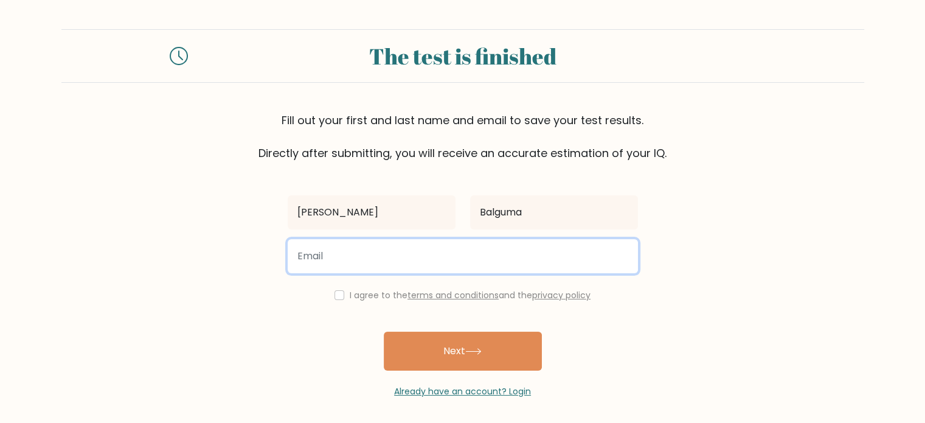
type input "k"
type input "jamarcbalguma@gmail.com"
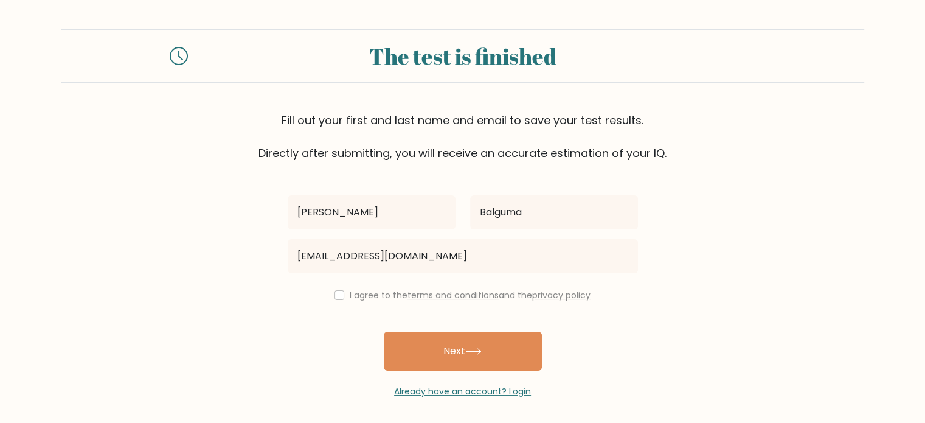
click at [342, 294] on div "I agree to the terms and conditions and the privacy policy" at bounding box center [462, 295] width 365 height 15
click at [338, 294] on input "checkbox" at bounding box center [340, 295] width 10 height 10
checkbox input "true"
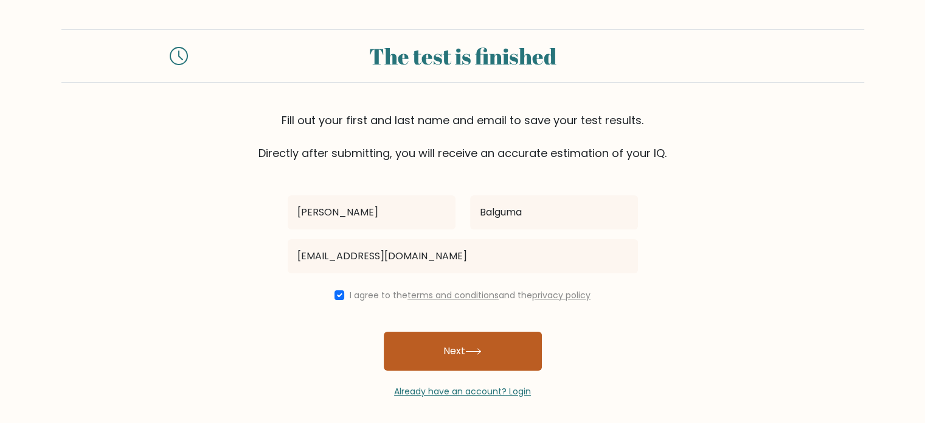
click at [445, 338] on button "Next" at bounding box center [463, 351] width 158 height 39
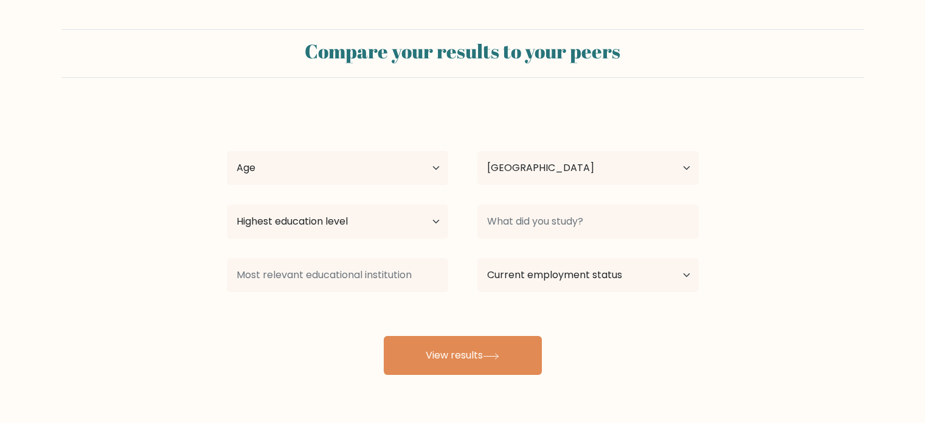
select select "PH"
click at [404, 172] on select "Age Under [DEMOGRAPHIC_DATA] [DEMOGRAPHIC_DATA] [DEMOGRAPHIC_DATA] [DEMOGRAPHIC…" at bounding box center [337, 168] width 221 height 34
select select "25_34"
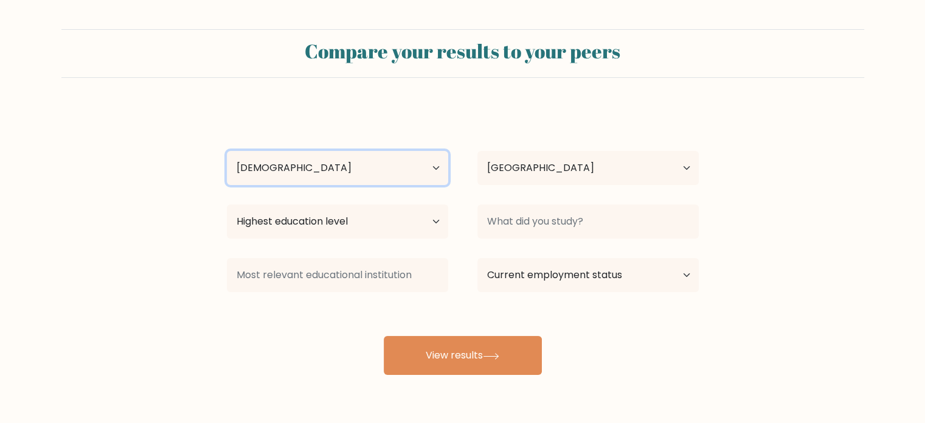
click at [227, 151] on select "Age Under [DEMOGRAPHIC_DATA] [DEMOGRAPHIC_DATA] [DEMOGRAPHIC_DATA] [DEMOGRAPHIC…" at bounding box center [337, 168] width 221 height 34
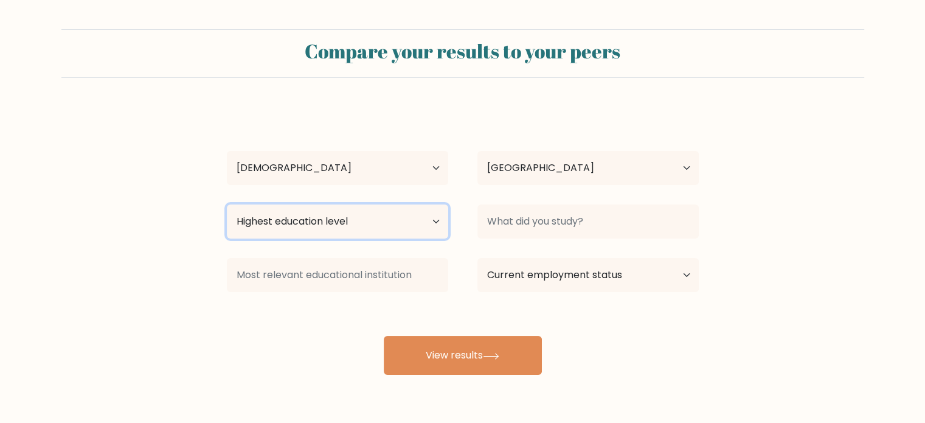
click at [416, 226] on select "Highest education level No schooling Primary Lower Secondary Upper Secondary Oc…" at bounding box center [337, 221] width 221 height 34
select select "bachelors_degree"
click at [227, 204] on select "Highest education level No schooling Primary Lower Secondary Upper Secondary Oc…" at bounding box center [337, 221] width 221 height 34
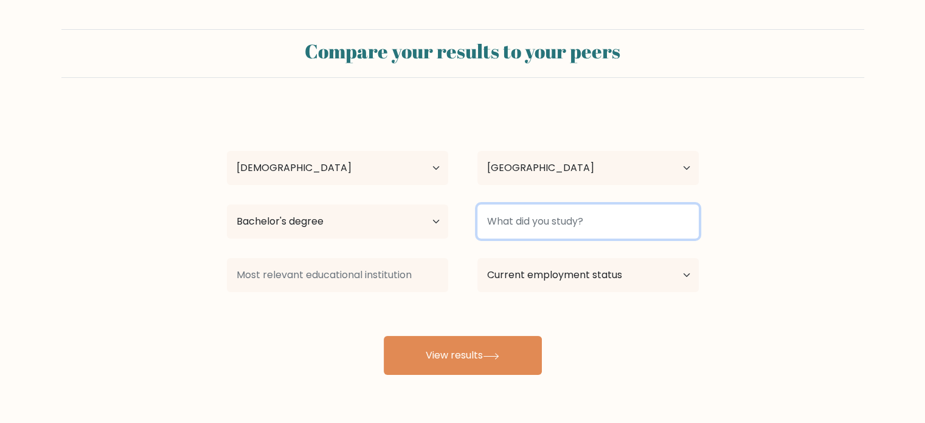
click at [606, 223] on input at bounding box center [588, 221] width 221 height 34
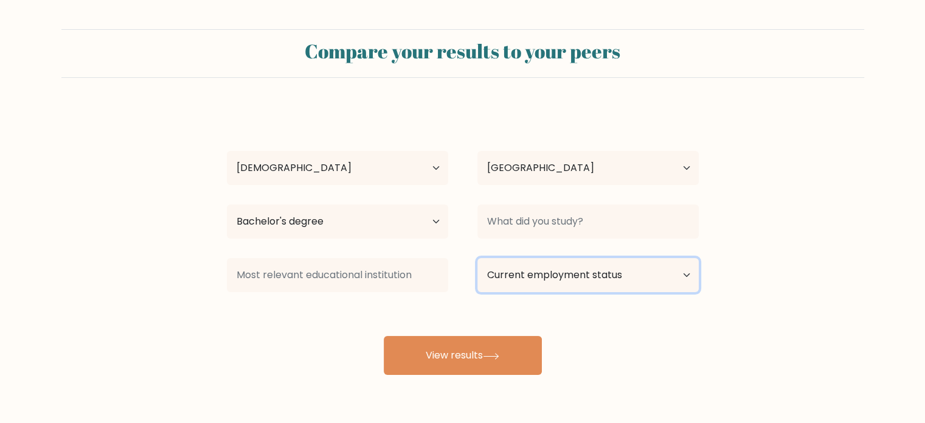
click at [510, 277] on select "Current employment status Employed Student Retired Other / prefer not to answer" at bounding box center [588, 275] width 221 height 34
select select "employed"
click at [478, 258] on select "Current employment status Employed Student Retired Other / prefer not to answer" at bounding box center [588, 275] width 221 height 34
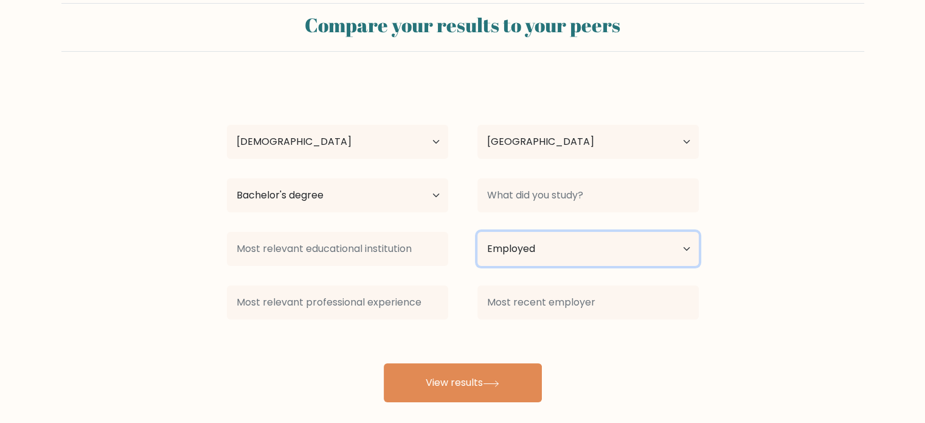
scroll to position [38, 0]
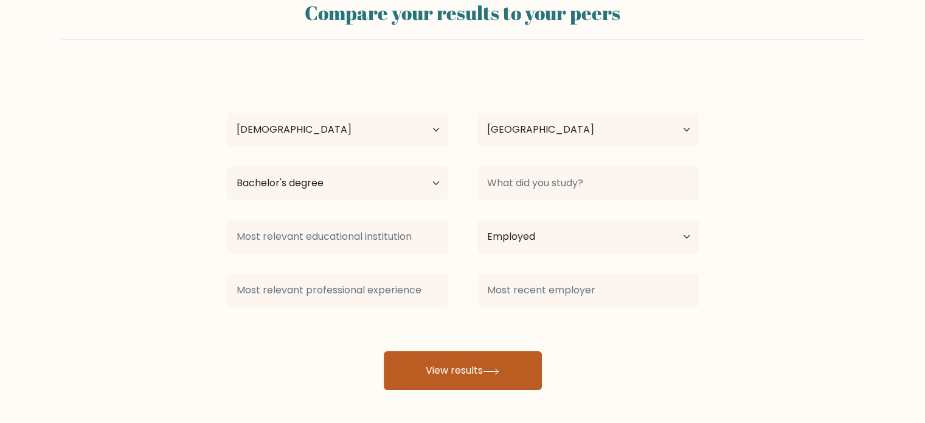
click at [477, 364] on button "View results" at bounding box center [463, 370] width 158 height 39
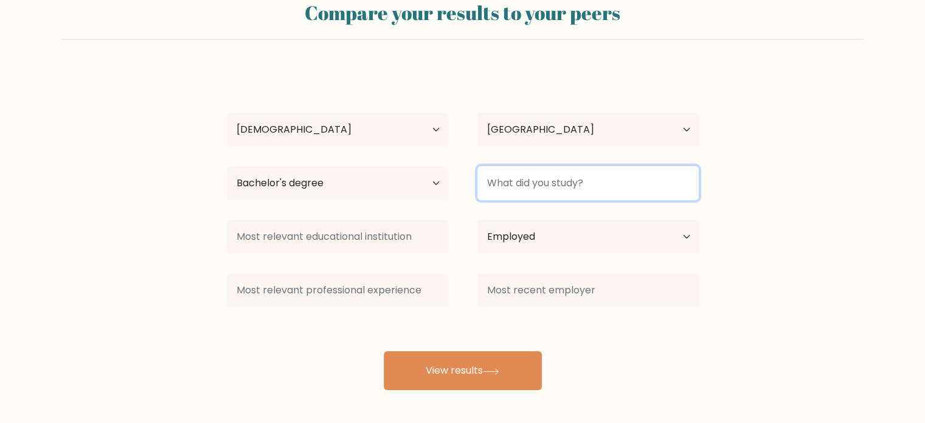
click at [611, 182] on input at bounding box center [588, 183] width 221 height 34
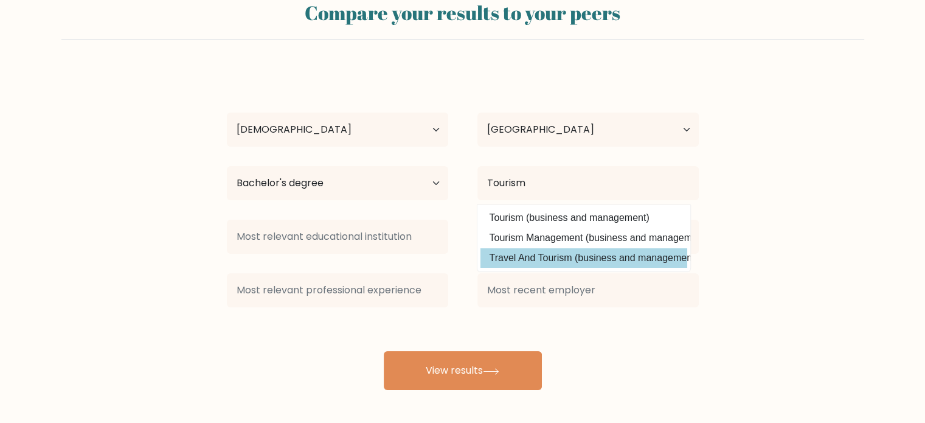
click at [562, 260] on option "Travel And Tourism (business and management)" at bounding box center [584, 257] width 207 height 19
type input "Travel And Tourism"
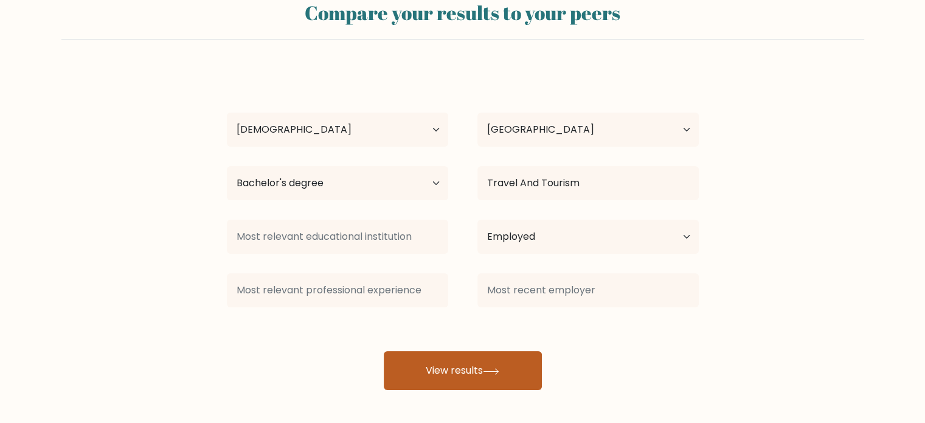
click at [526, 374] on button "View results" at bounding box center [463, 370] width 158 height 39
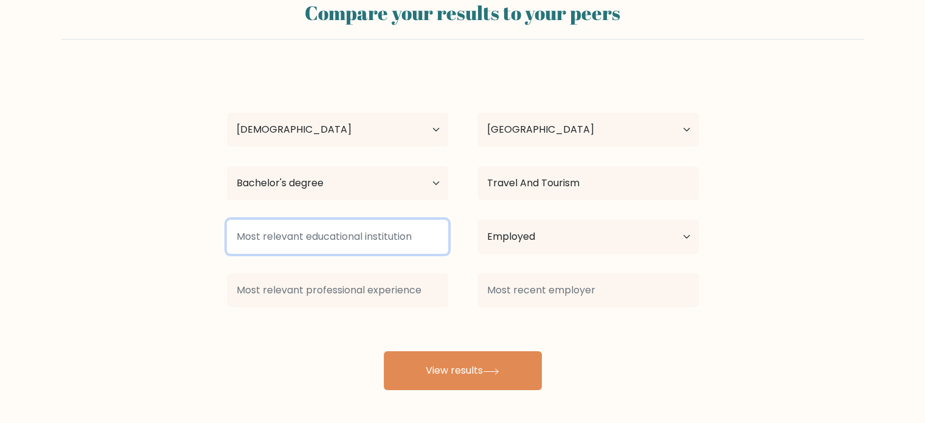
click at [367, 238] on input at bounding box center [337, 237] width 221 height 34
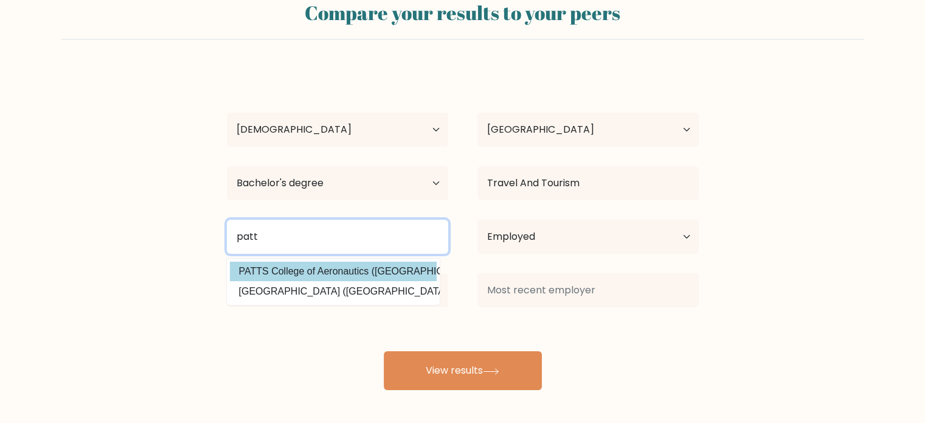
type input "patt"
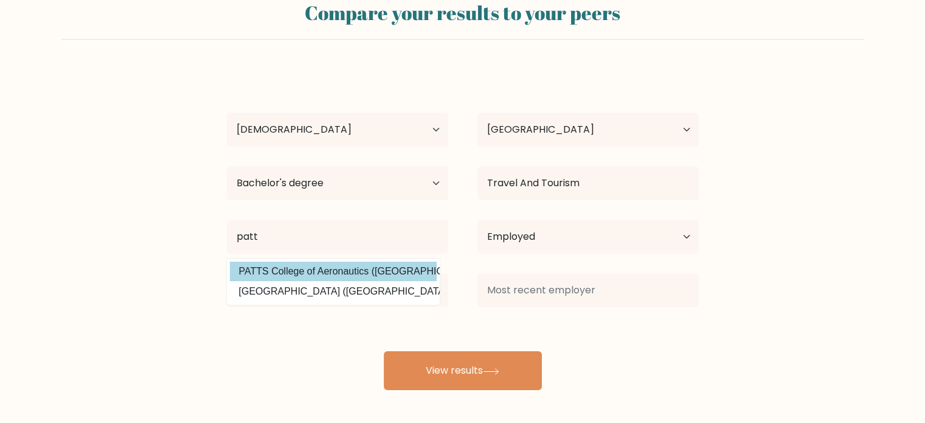
click at [412, 274] on div "[PERSON_NAME] Age Under [DEMOGRAPHIC_DATA] [DEMOGRAPHIC_DATA] [DEMOGRAPHIC_DATA…" at bounding box center [463, 229] width 487 height 321
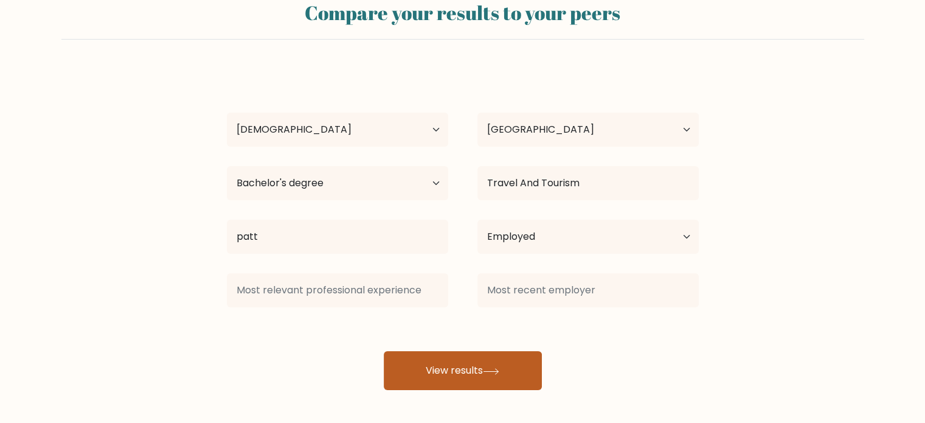
click at [482, 378] on button "View results" at bounding box center [463, 370] width 158 height 39
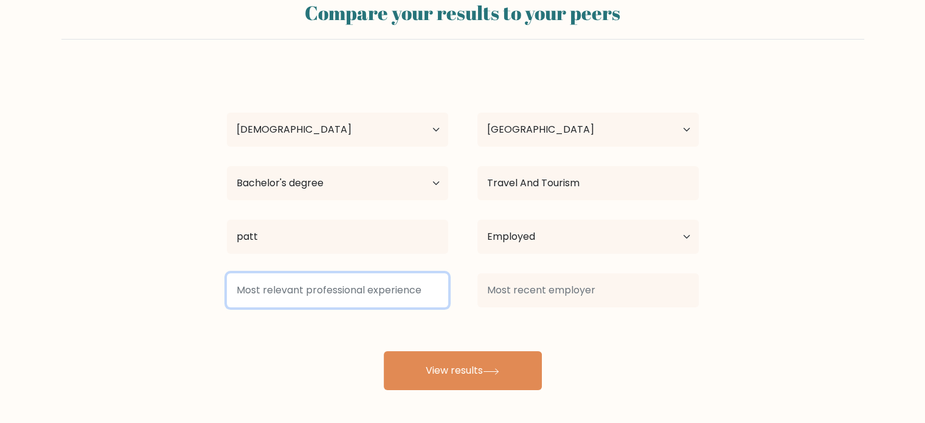
click at [357, 279] on input at bounding box center [337, 290] width 221 height 34
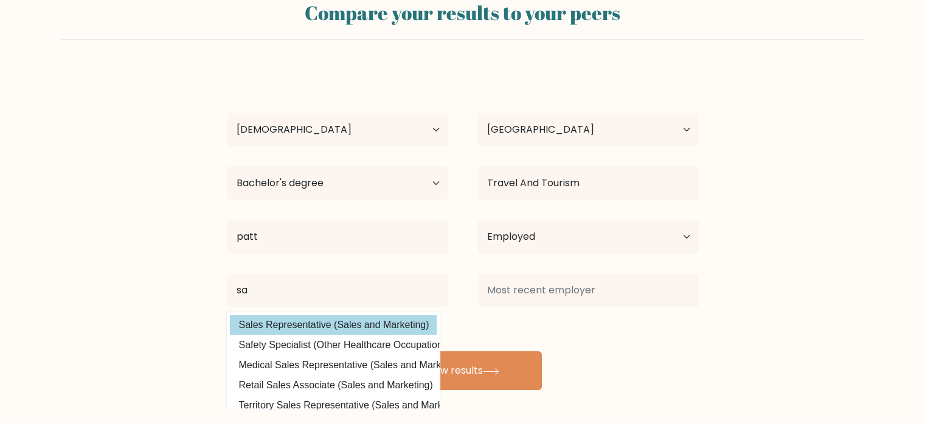
click at [345, 325] on div "[PERSON_NAME] Age Under [DEMOGRAPHIC_DATA] [DEMOGRAPHIC_DATA] [DEMOGRAPHIC_DATA…" at bounding box center [463, 229] width 487 height 321
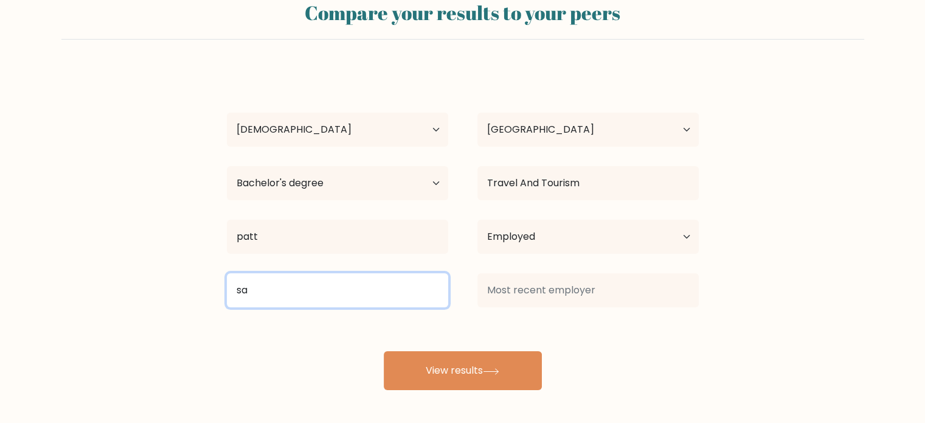
click at [332, 283] on input "sa" at bounding box center [337, 290] width 221 height 34
type input "s"
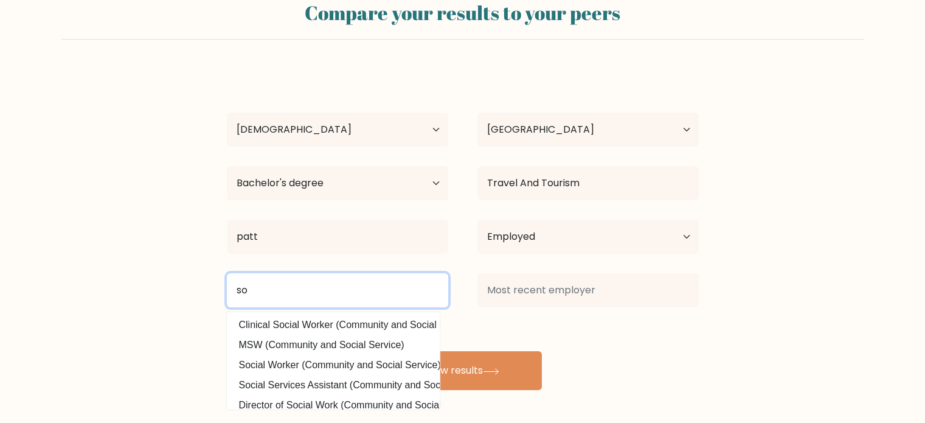
type input "s"
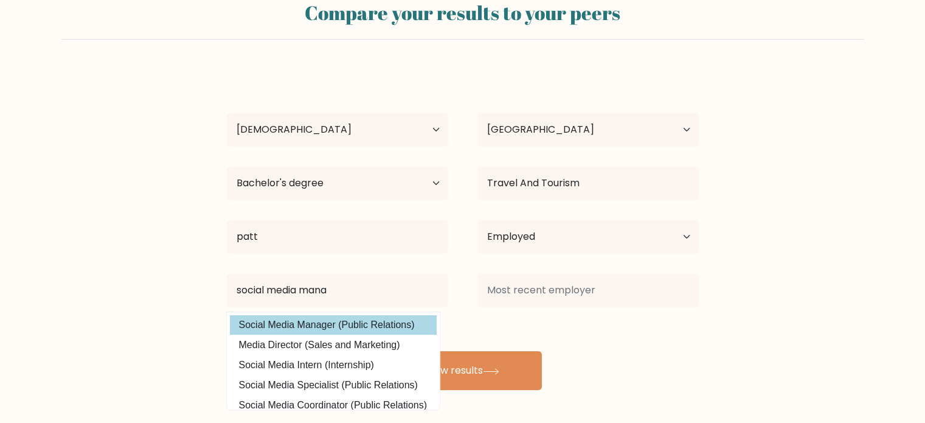
click at [332, 333] on div "Andee Balguma Age Under 18 years old 18-24 years old 25-34 years old 35-44 year…" at bounding box center [463, 229] width 487 height 321
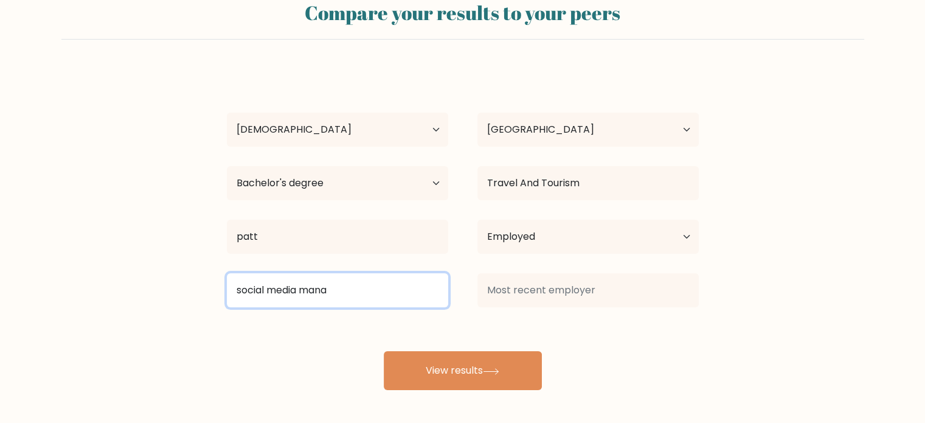
click at [350, 296] on input "social media mana" at bounding box center [337, 290] width 221 height 34
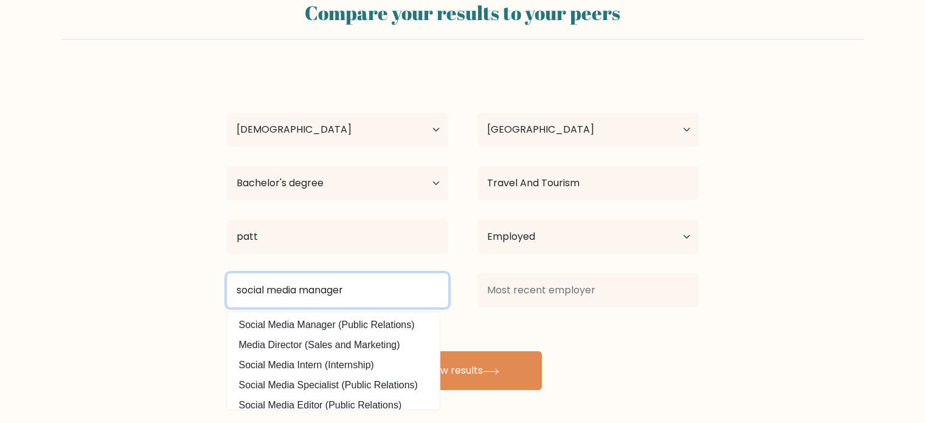
type input "social media manager"
click at [384, 351] on button "View results" at bounding box center [463, 370] width 158 height 39
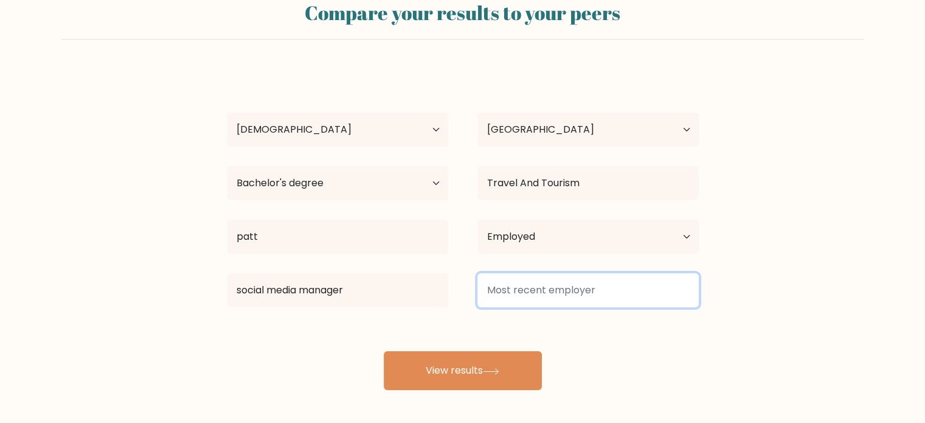
click at [639, 294] on input at bounding box center [588, 290] width 221 height 34
type input "b"
type input "B"
type input "Music Artist"
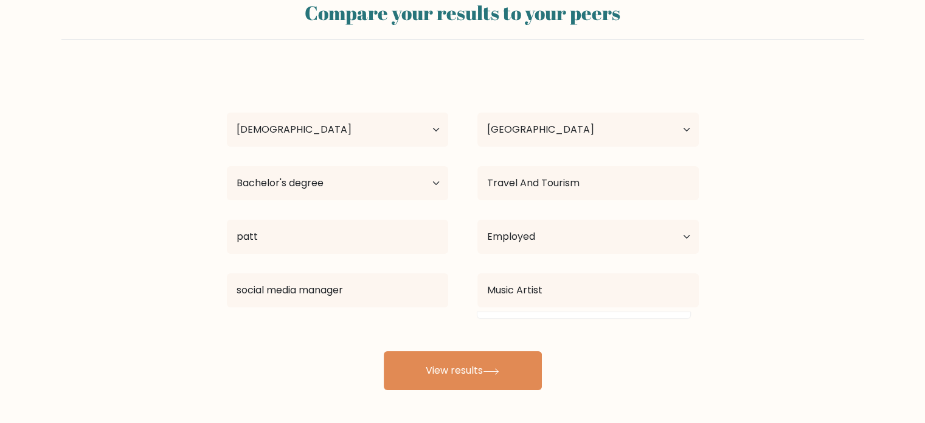
click at [849, 272] on form "Compare your results to your peers Andee Balguma Age Under 18 years old 18-24 y…" at bounding box center [462, 190] width 925 height 399
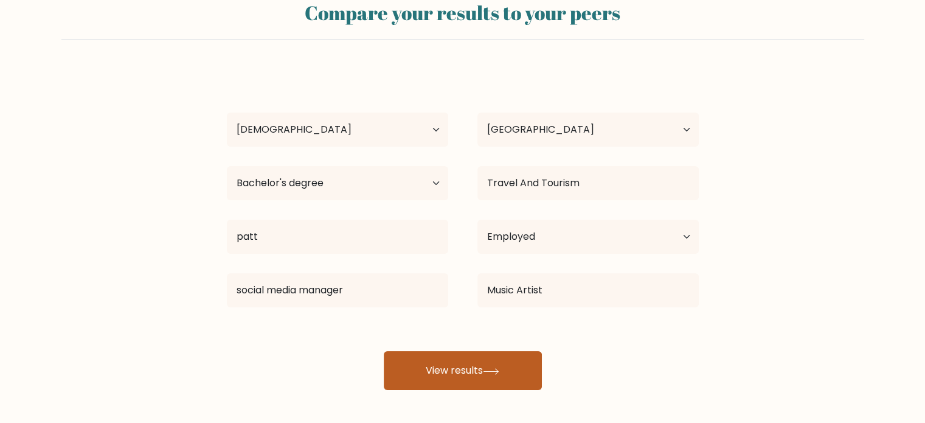
click at [470, 370] on button "View results" at bounding box center [463, 370] width 158 height 39
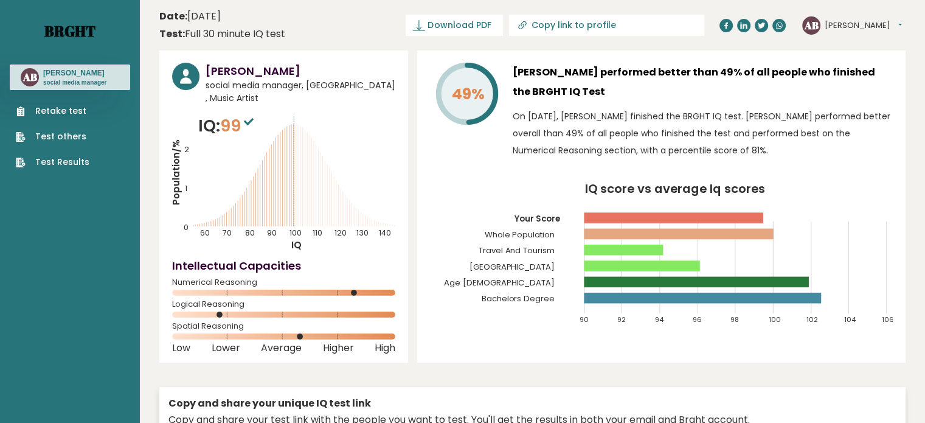
click at [76, 32] on link "Brght" at bounding box center [69, 30] width 51 height 19
